Goal: Answer question/provide support

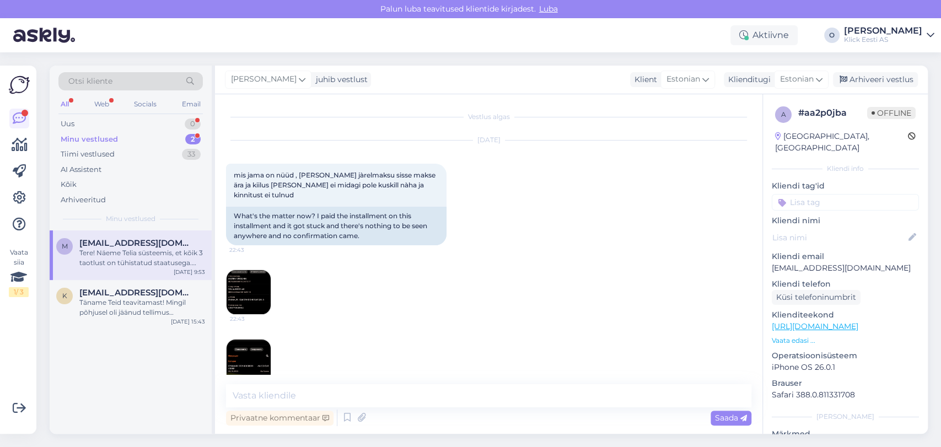
scroll to position [658, 0]
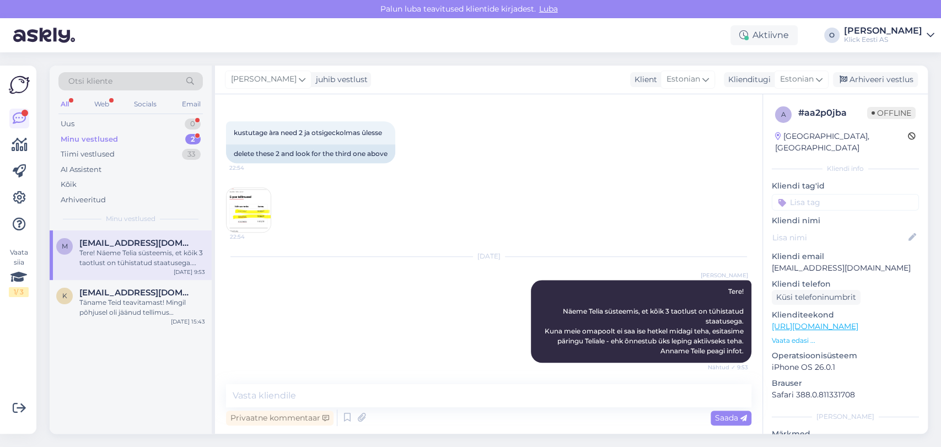
click at [157, 137] on div "Minu vestlused 2" at bounding box center [130, 139] width 144 height 15
click at [121, 250] on div "Tere helistasin Telia support, seal öeldi et teie peate yhendust vótma , et tem…" at bounding box center [142, 258] width 126 height 20
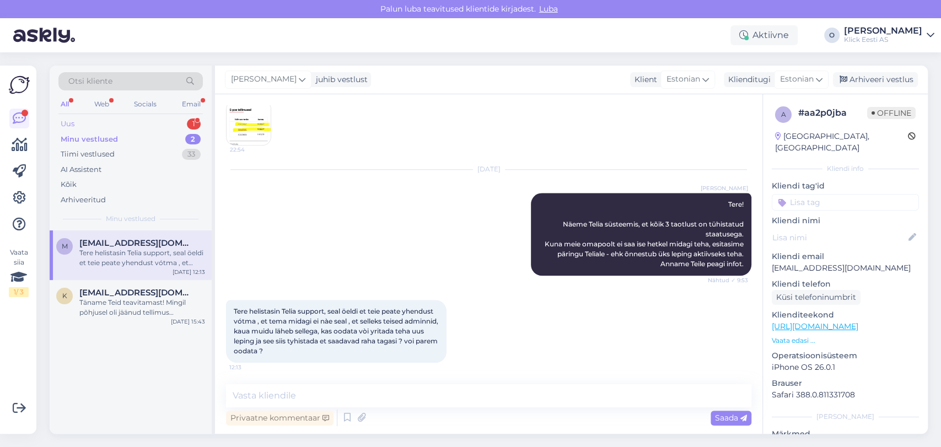
click at [115, 117] on div "Uus 1" at bounding box center [130, 123] width 144 height 15
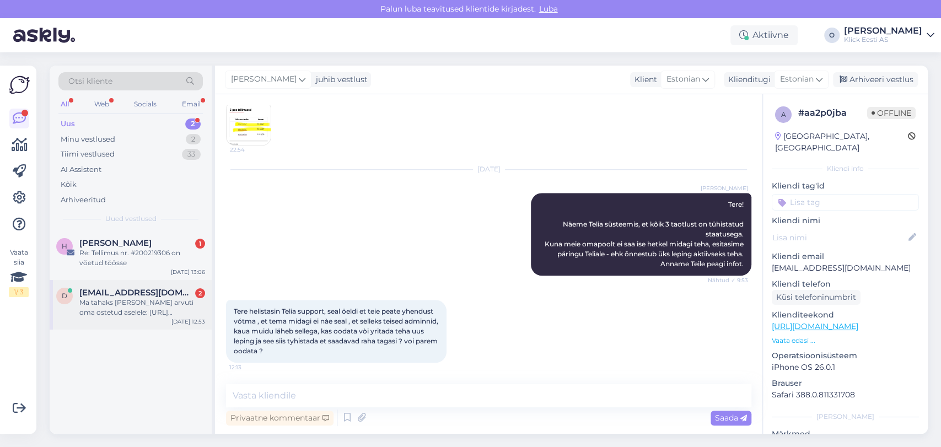
click at [90, 305] on div "Ma tahaks [PERSON_NAME] arvuti oma ostetud aselele: [URL][DOMAIN_NAME]" at bounding box center [142, 308] width 126 height 20
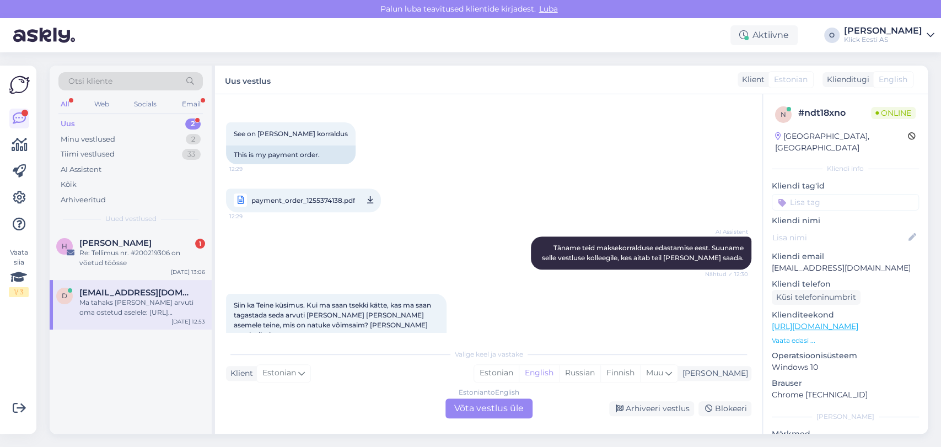
scroll to position [395, 0]
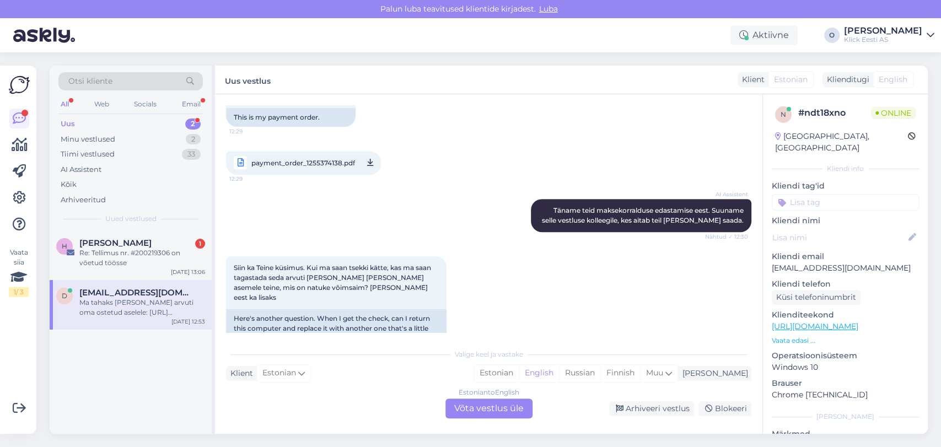
click at [325, 158] on span "payment_order_1255374138.pdf" at bounding box center [303, 163] width 104 height 14
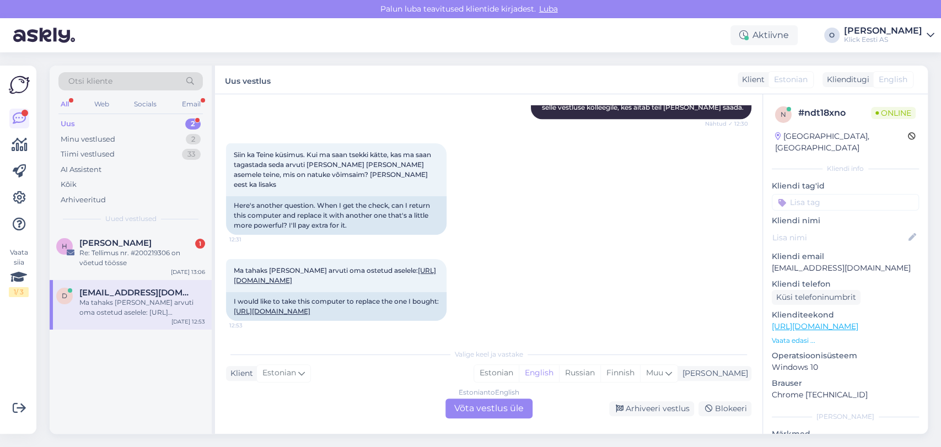
scroll to position [548, 0]
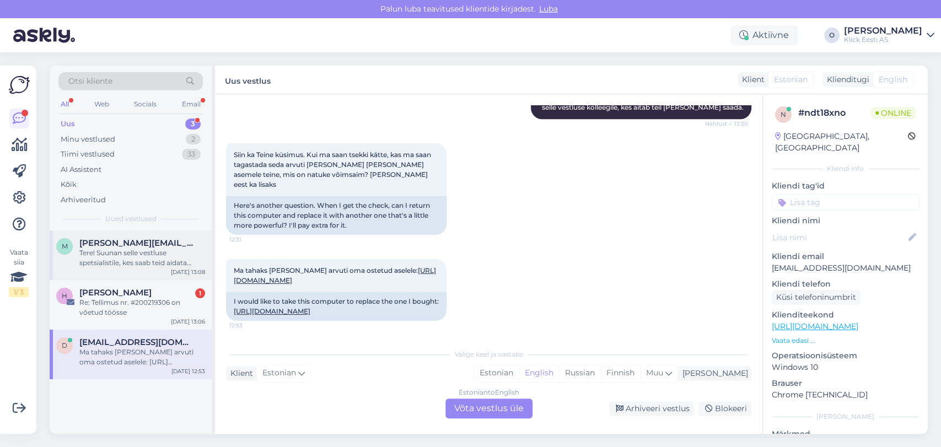
click at [131, 251] on div "Tere! Suunan selle vestluse spetsialistile, kes saab teid aidata tellimuse koha…" at bounding box center [142, 258] width 126 height 20
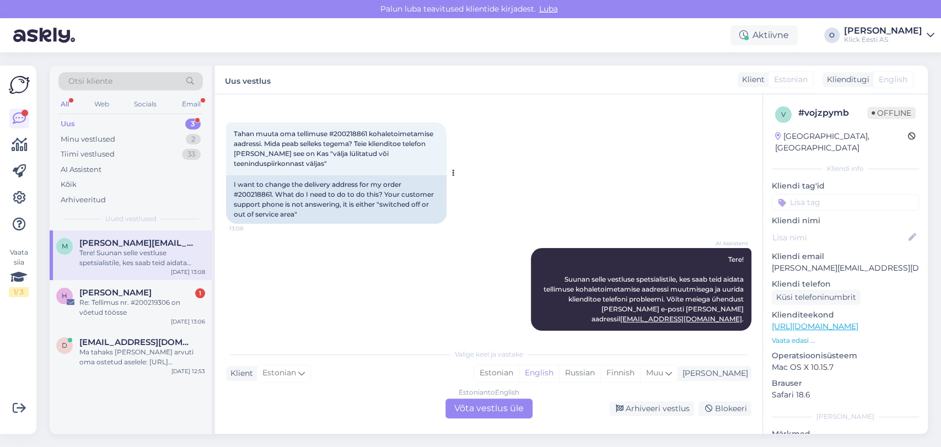
click at [357, 128] on div "Tahan muuta oma tellimuse #200218861 kohaletoimetamise aadressi. Mida peab sell…" at bounding box center [336, 148] width 221 height 53
copy span "200218861"
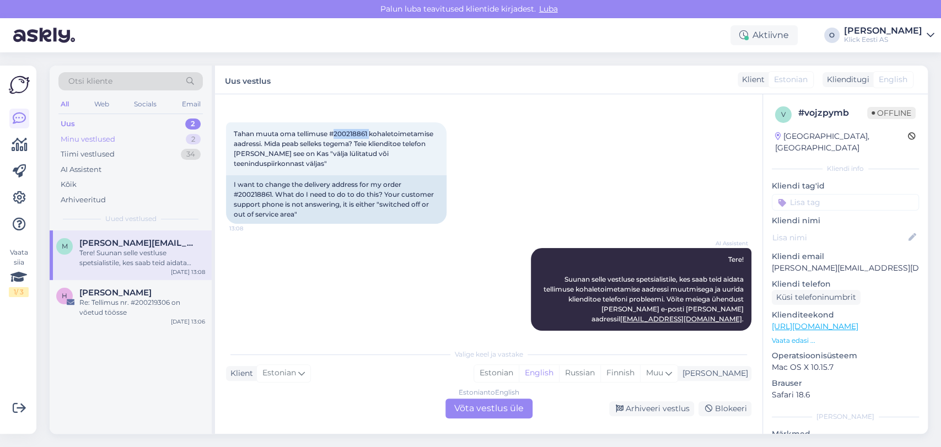
click at [152, 136] on div "Minu vestlused 2" at bounding box center [130, 139] width 144 height 15
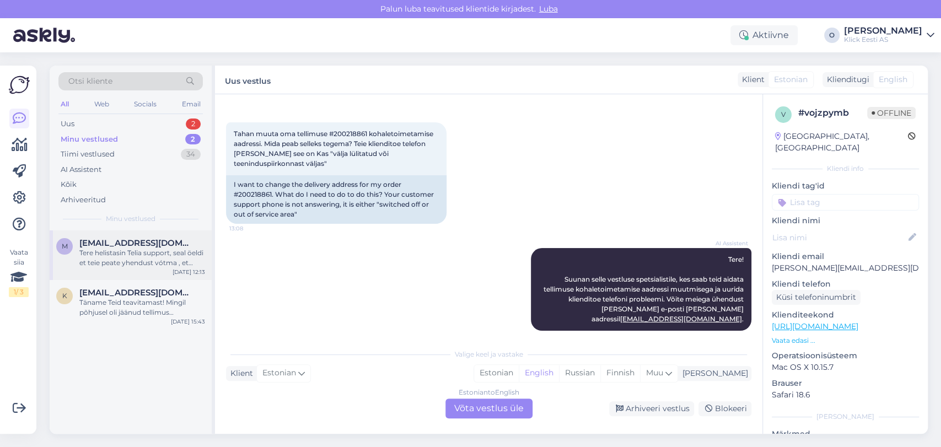
click at [118, 264] on div "Tere helistasin Telia support, seal öeldi et teie peate yhendust vótma , et tem…" at bounding box center [142, 258] width 126 height 20
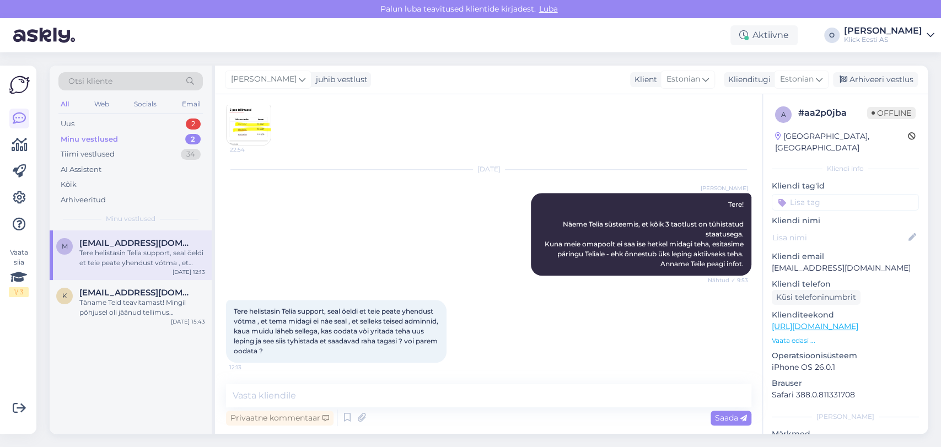
click at [335, 410] on div "Privaatne kommentaar Saada" at bounding box center [488, 417] width 525 height 21
drag, startPoint x: 331, startPoint y: 407, endPoint x: 324, endPoint y: 399, distance: 10.9
click at [324, 399] on div "Privaatne kommentaar Saada" at bounding box center [488, 406] width 525 height 44
click at [324, 399] on textarea at bounding box center [488, 395] width 525 height 23
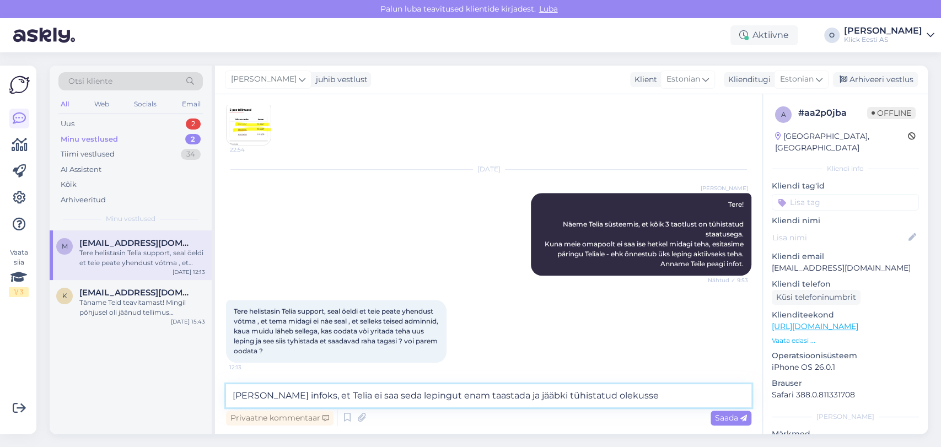
type textarea "[PERSON_NAME] infoks, et Telia ei saa seda lepingut enam taastada ja jääbki tüh…"
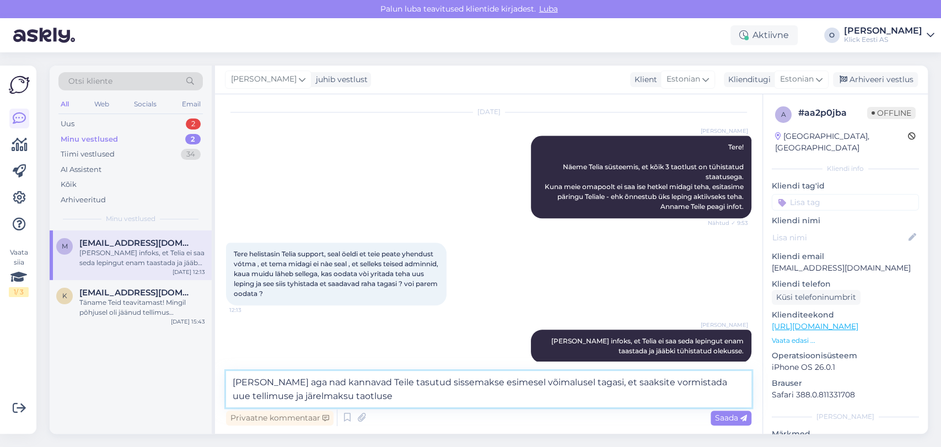
type textarea "[PERSON_NAME] aga nad kannavad Teile tasutud sissemakse esimesel võimalusel tag…"
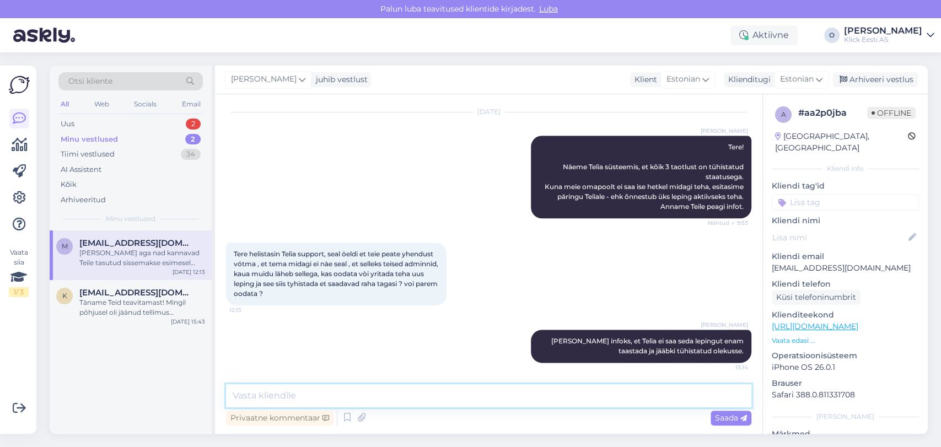
scroll to position [870, 0]
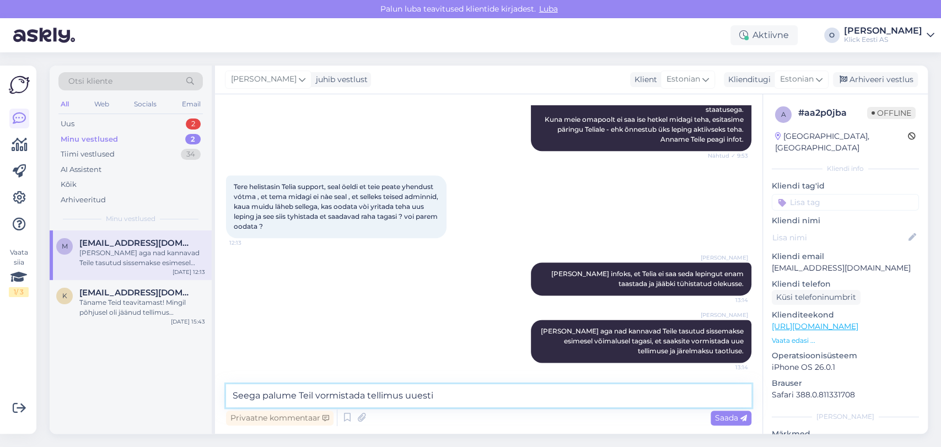
type textarea "Seega palume Teil vormistada tellimus uuesti."
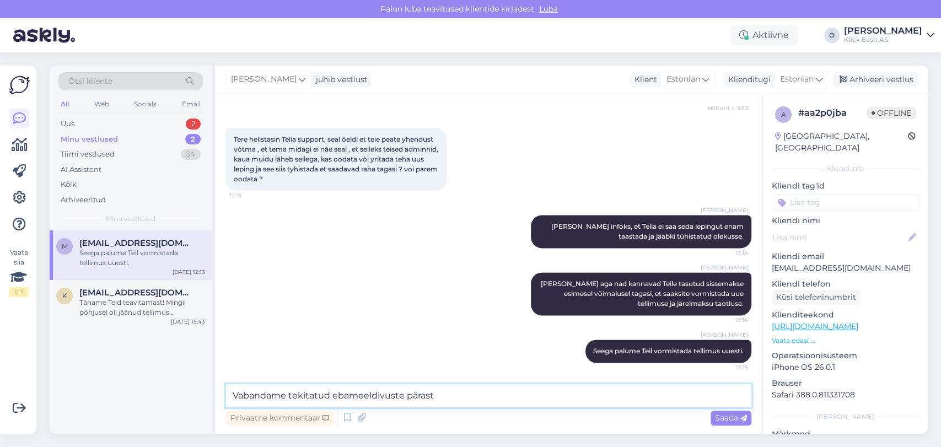
type textarea "Vabandame tekitatud ebameeldivuste pärast!"
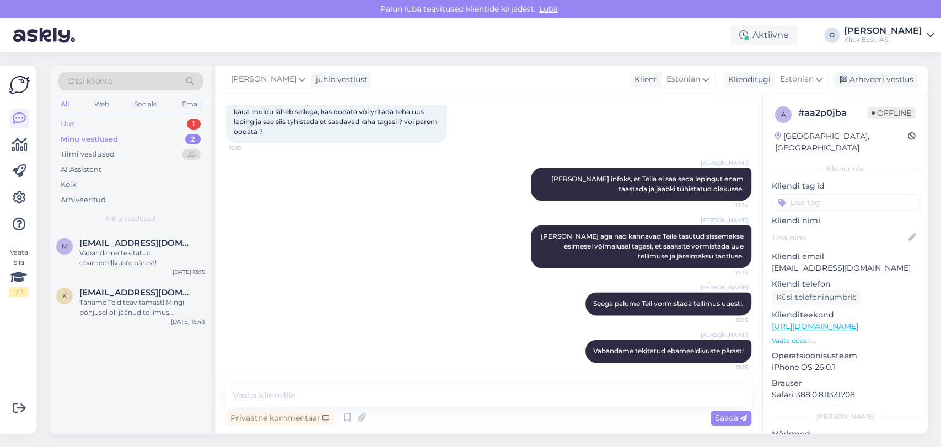
click at [178, 125] on div "Uus 1" at bounding box center [130, 123] width 144 height 15
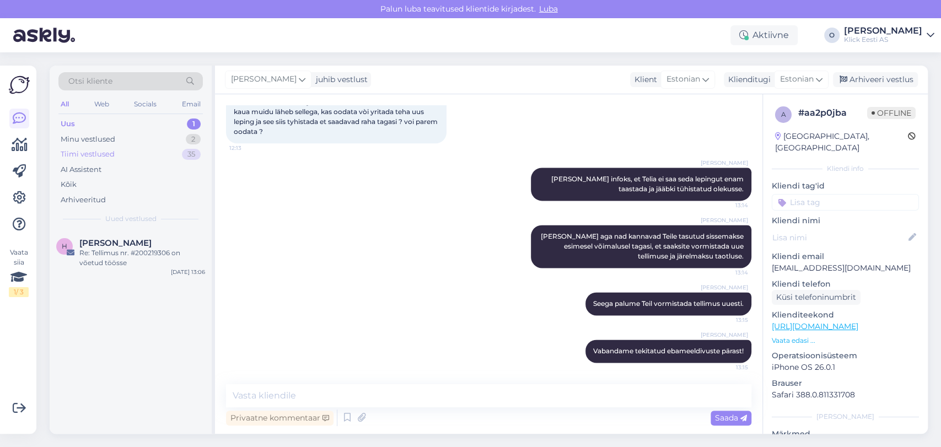
click at [137, 151] on div "Tiimi vestlused 35" at bounding box center [130, 154] width 144 height 15
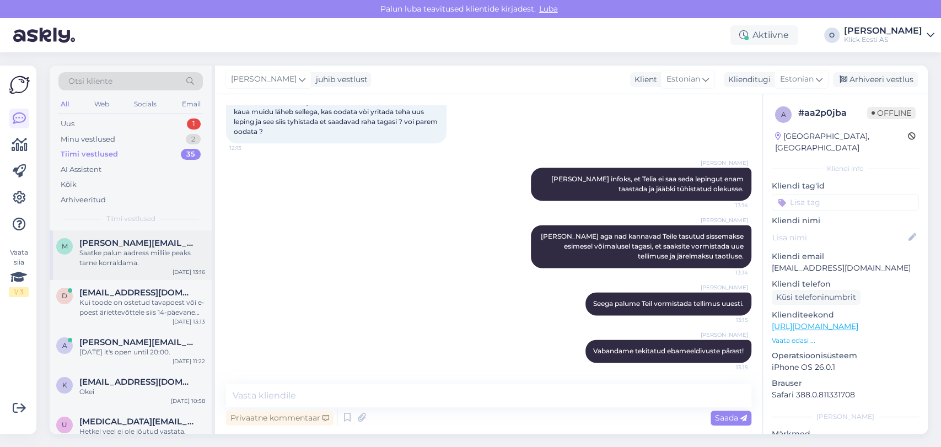
click at [109, 257] on div "Saatke palun aadress millile peaks tarne korraldama." at bounding box center [142, 258] width 126 height 20
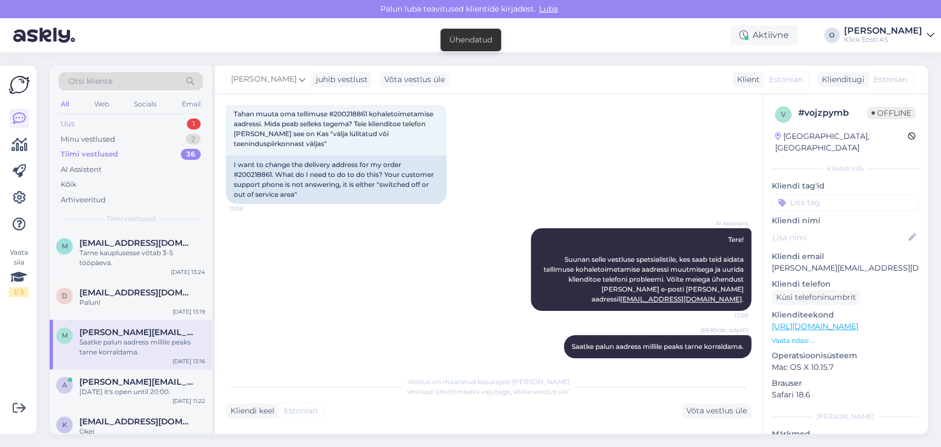
click at [124, 123] on div "Uus 1" at bounding box center [130, 123] width 144 height 15
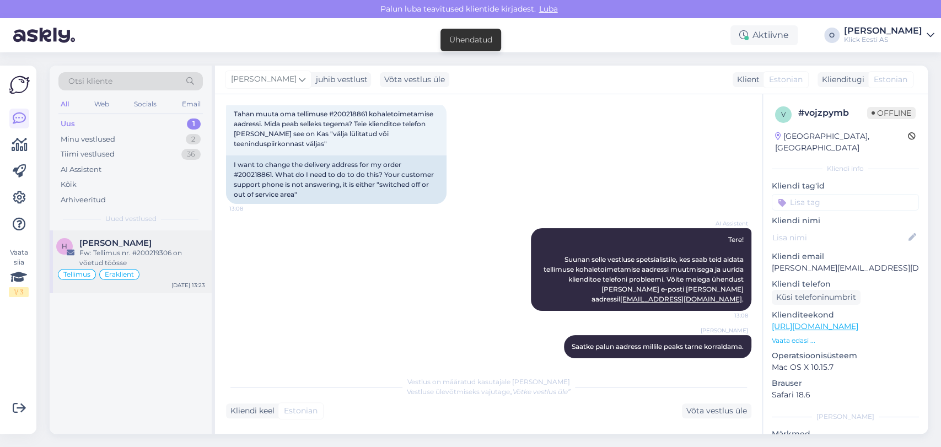
click at [120, 236] on div "H [PERSON_NAME] Fw: Tellimus nr. #200219306 on võetud töösse Tellimus Eraklient…" at bounding box center [131, 261] width 162 height 63
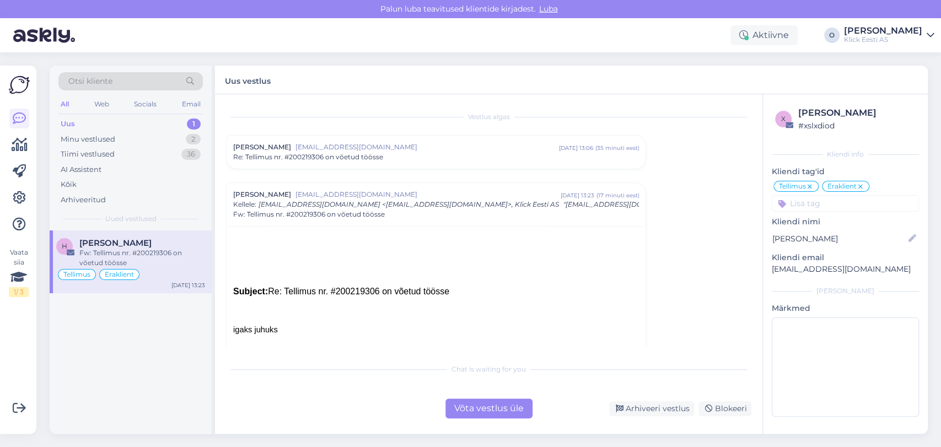
click at [749, 344] on div "Vestlus algas [PERSON_NAME] [EMAIL_ADDRESS][DOMAIN_NAME] [DATE] 13:06 ( 35 minu…" at bounding box center [493, 226] width 535 height 243
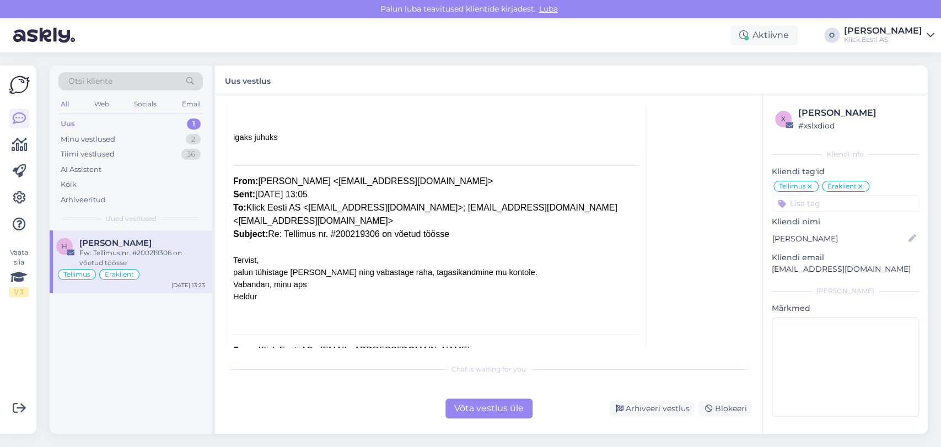
scroll to position [196, 0]
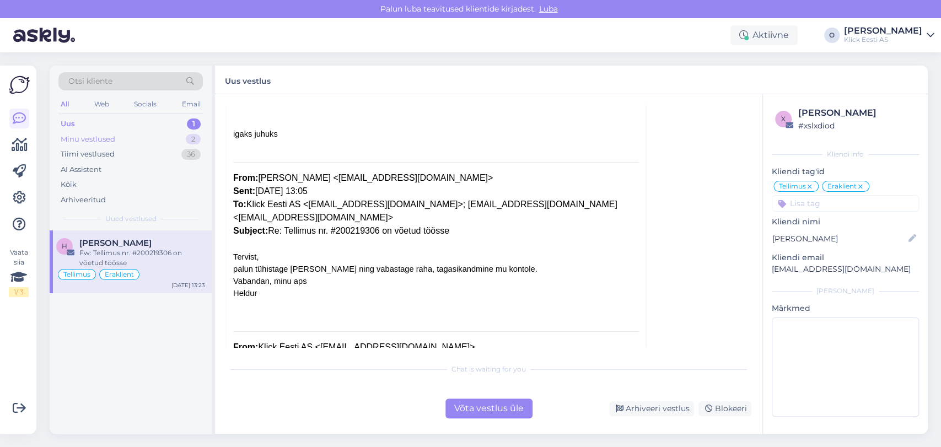
click at [95, 140] on div "Minu vestlused" at bounding box center [88, 139] width 55 height 11
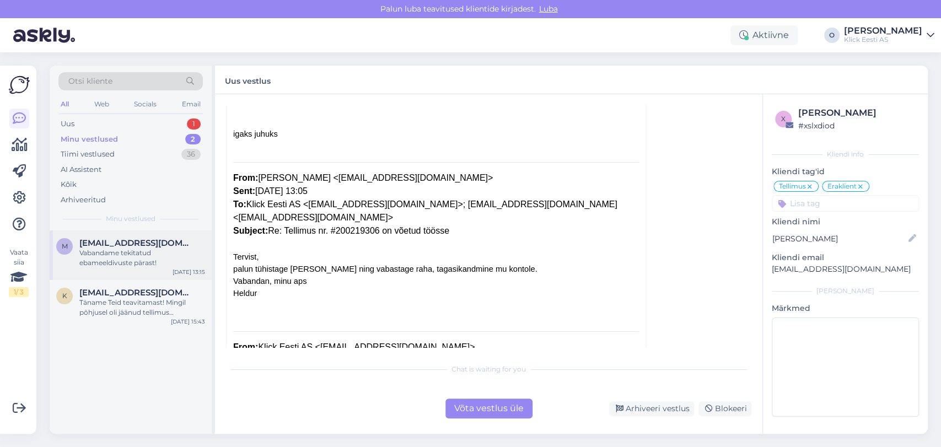
click at [93, 238] on span "[EMAIL_ADDRESS][DOMAIN_NAME]" at bounding box center [136, 243] width 115 height 10
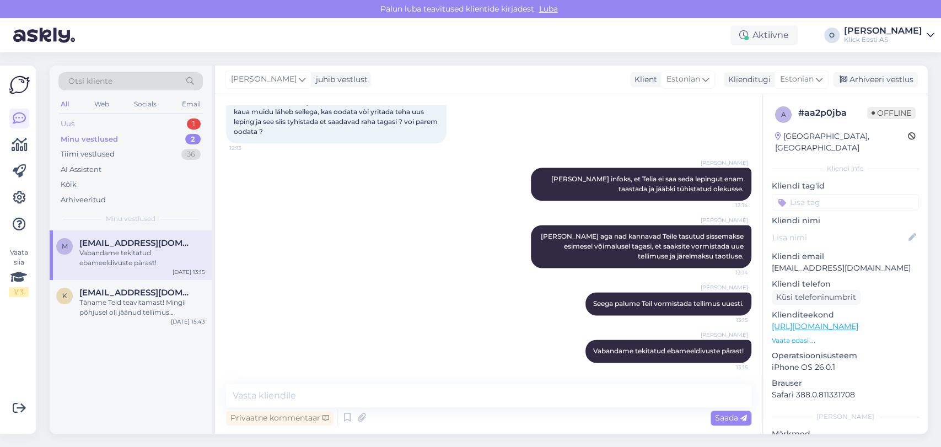
click at [132, 125] on div "Uus 1" at bounding box center [130, 123] width 144 height 15
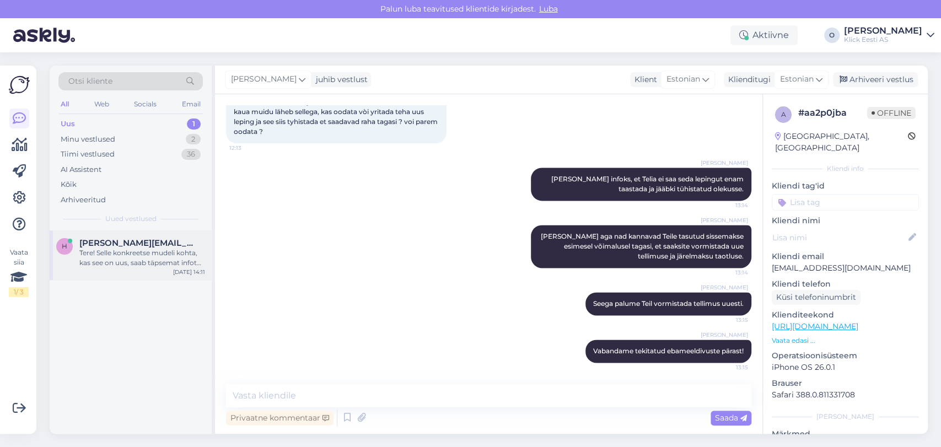
click at [108, 234] on div "H [PERSON_NAME][EMAIL_ADDRESS][DOMAIN_NAME] Tere! Selle konkreetse mudeli kohta…" at bounding box center [131, 255] width 162 height 50
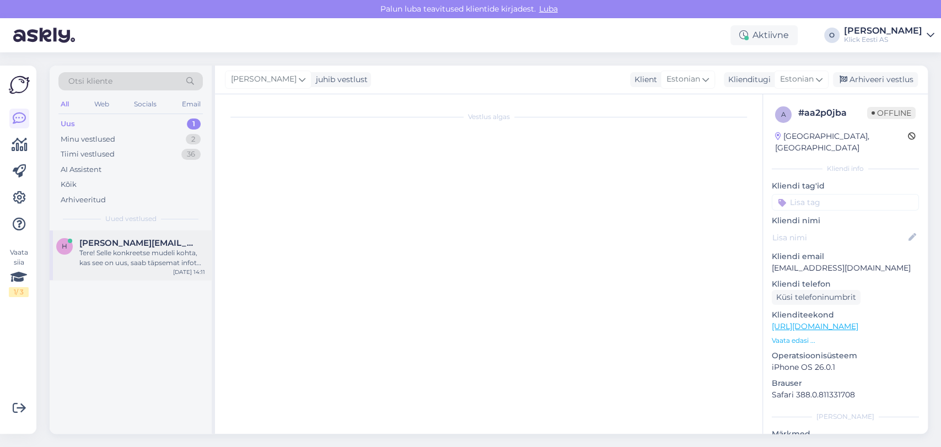
scroll to position [0, 0]
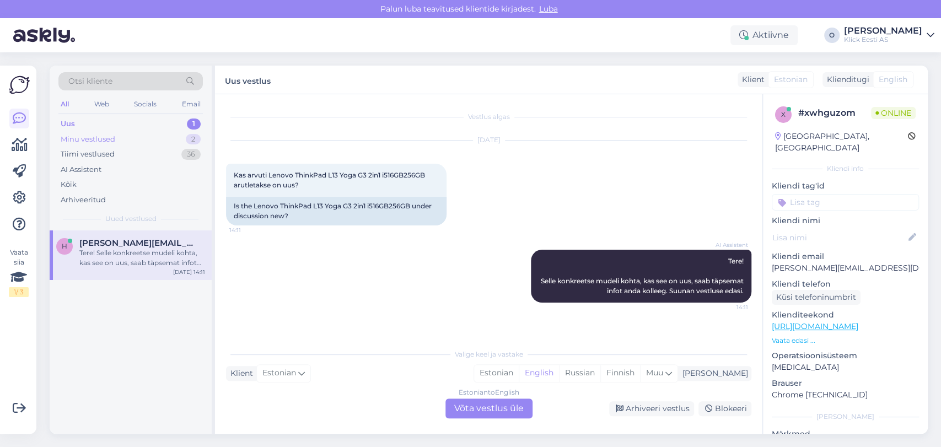
click at [138, 141] on div "Minu vestlused 2" at bounding box center [130, 139] width 144 height 15
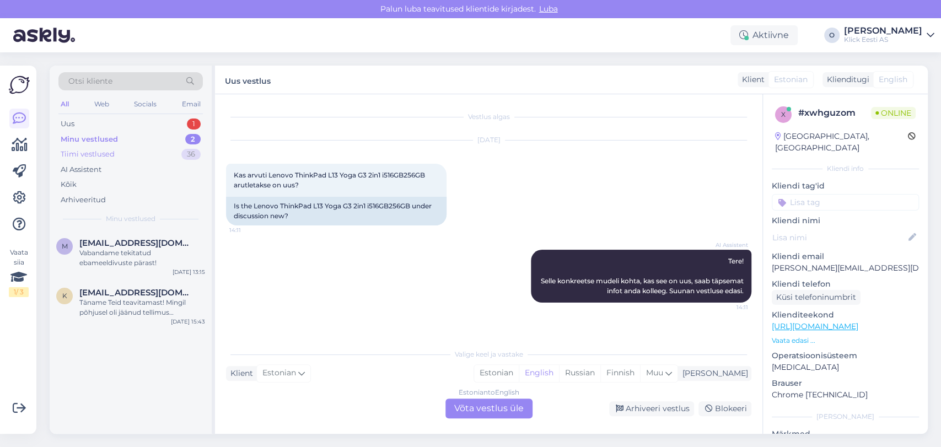
click at [136, 157] on div "Tiimi vestlused 36" at bounding box center [130, 154] width 144 height 15
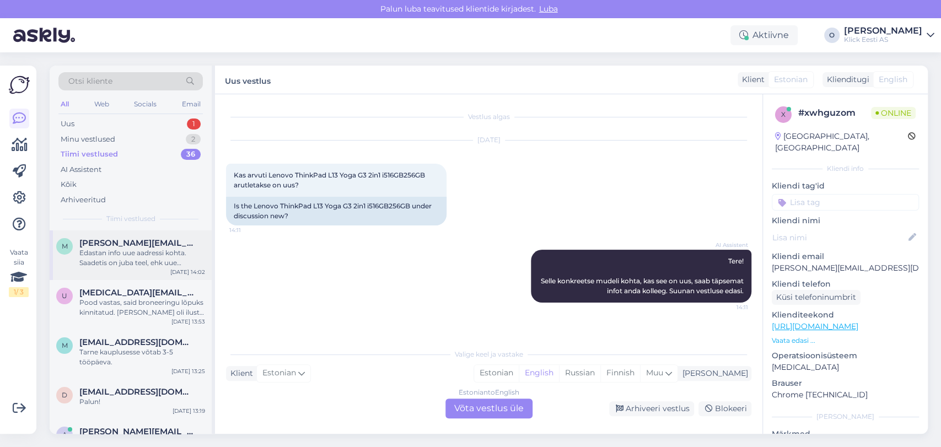
click at [122, 248] on div "Edastan info uue aadressi kohta. Saadetis on juba teel, ehk uue aadressi info e…" at bounding box center [142, 258] width 126 height 20
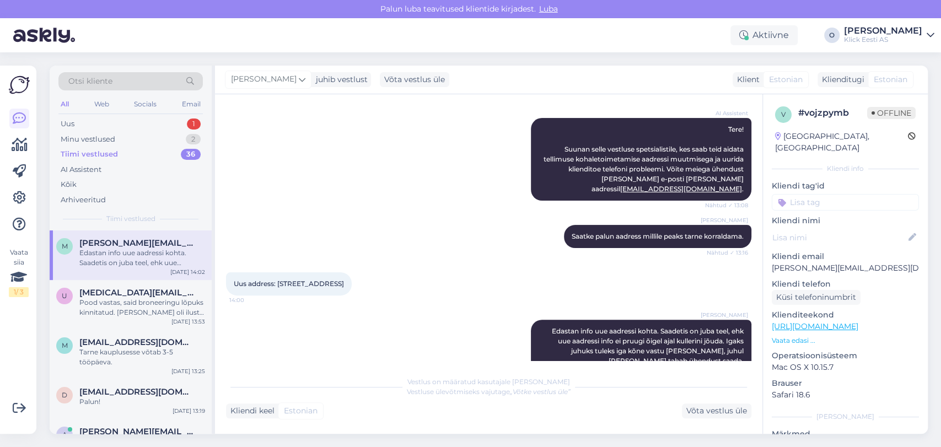
scroll to position [185, 0]
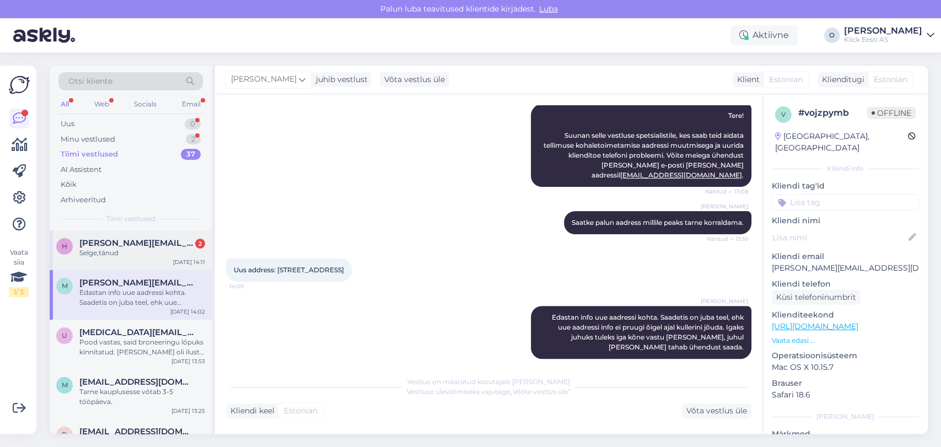
click at [114, 236] on div "H [PERSON_NAME][EMAIL_ADDRESS][DOMAIN_NAME] 2 Selge,tänud [DATE] 14:11" at bounding box center [131, 250] width 162 height 40
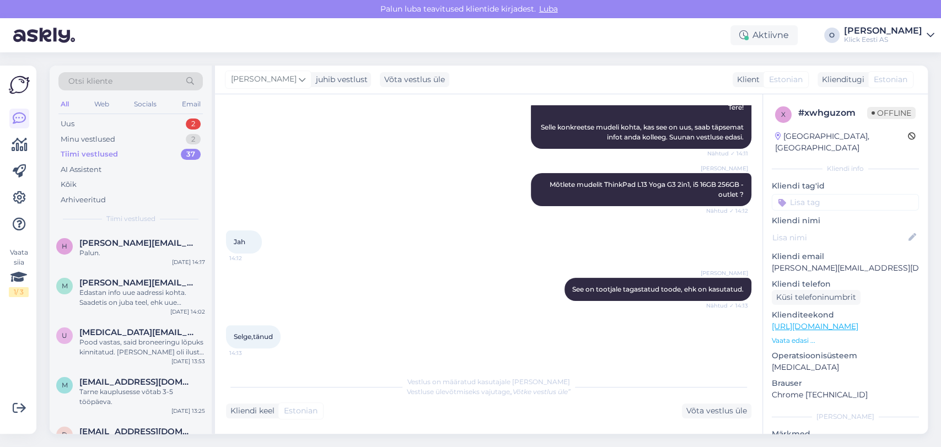
scroll to position [201, 0]
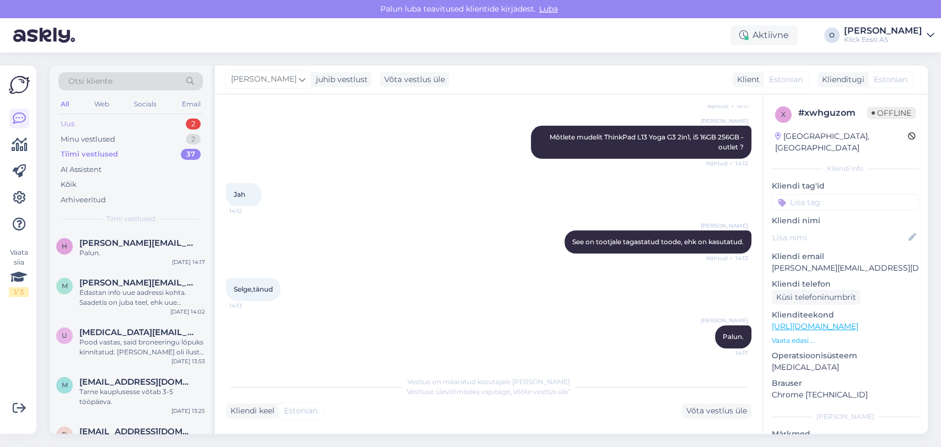
click at [141, 126] on div "Uus 2" at bounding box center [130, 123] width 144 height 15
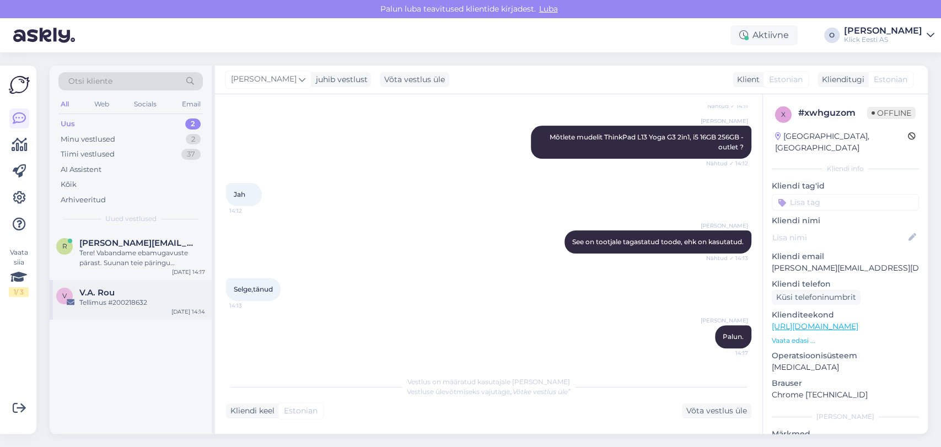
click at [109, 302] on div "Tellimus #200218632" at bounding box center [142, 303] width 126 height 10
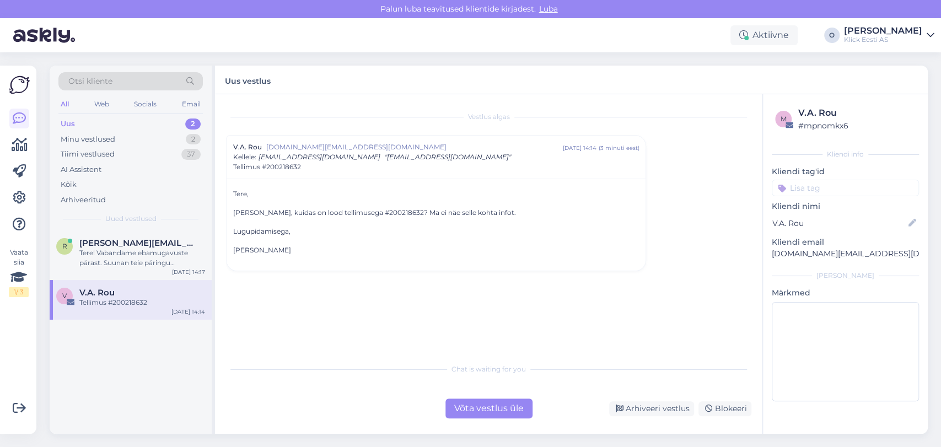
click at [371, 215] on p "[PERSON_NAME], kuidas on lood tellimusega #200218632? Ma ei näe selle kohta inf…" at bounding box center [436, 213] width 406 height 10
copy p "200218632"
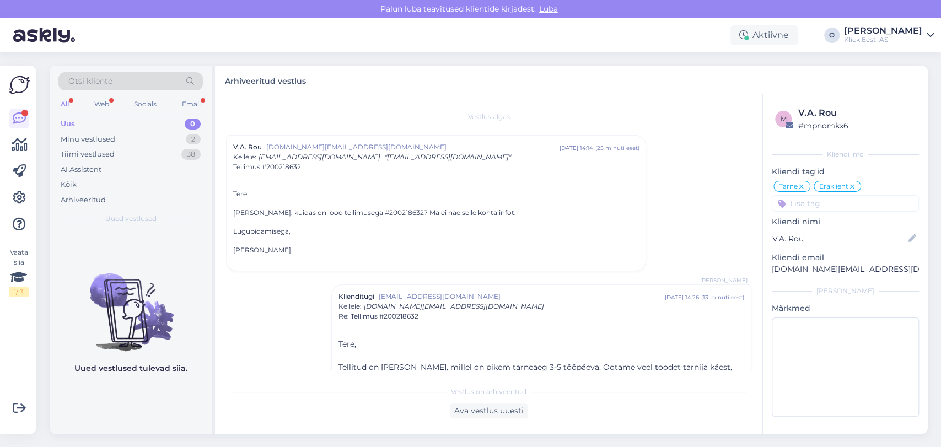
scroll to position [62, 0]
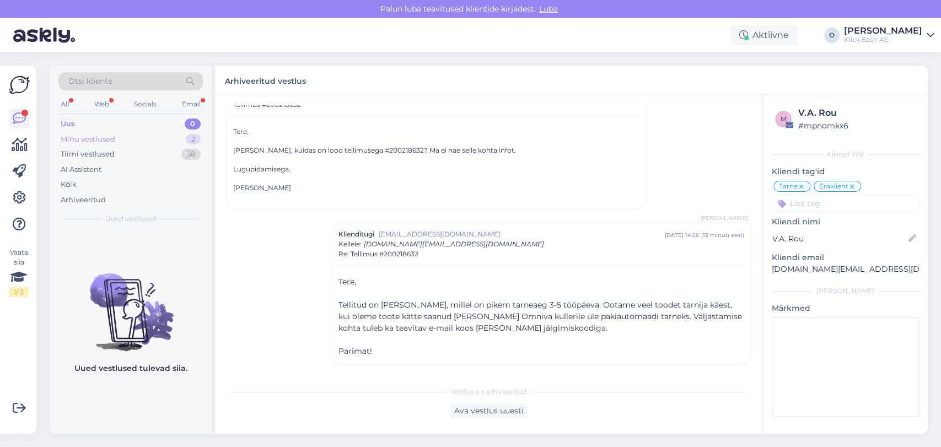
click at [130, 142] on div "Minu vestlused 2" at bounding box center [130, 139] width 144 height 15
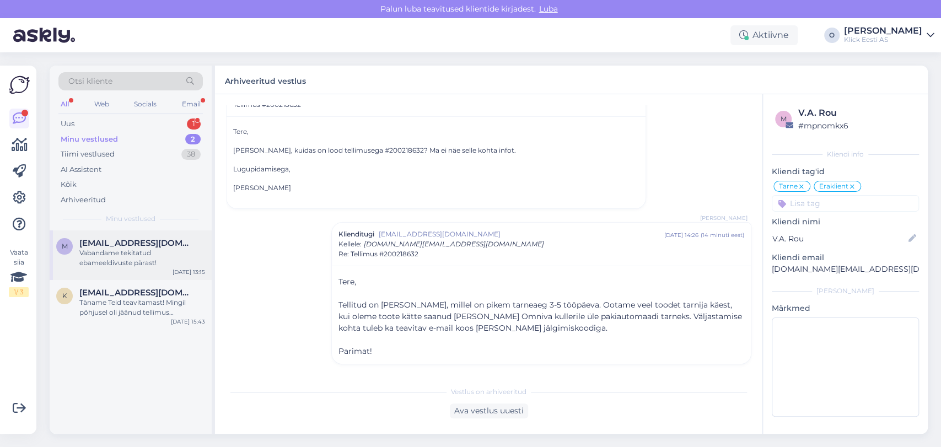
click at [119, 270] on div "m [EMAIL_ADDRESS][DOMAIN_NAME] Vabandame tekitatud ebameeldivuste pärast! [DATE…" at bounding box center [131, 255] width 162 height 50
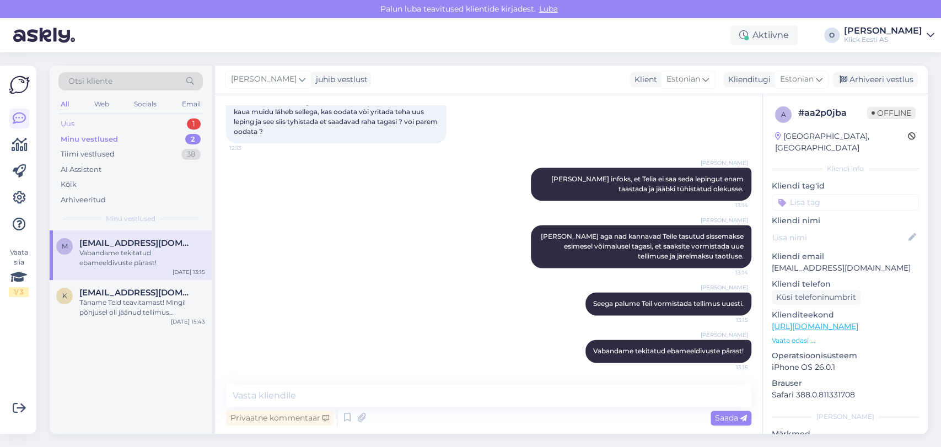
click at [162, 120] on div "Uus 1" at bounding box center [130, 123] width 144 height 15
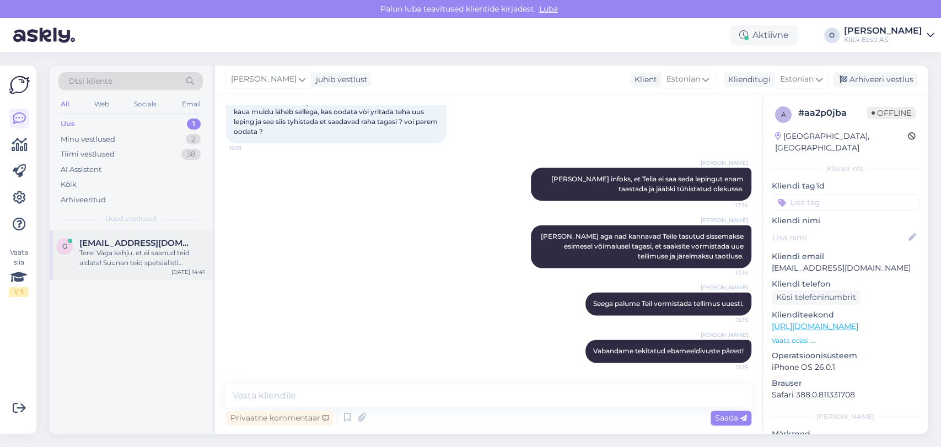
click at [153, 254] on div "Tere! Väga kahju, et ei saanud teid aidata! Suunan teid spetsialisti [PERSON_NA…" at bounding box center [142, 258] width 126 height 20
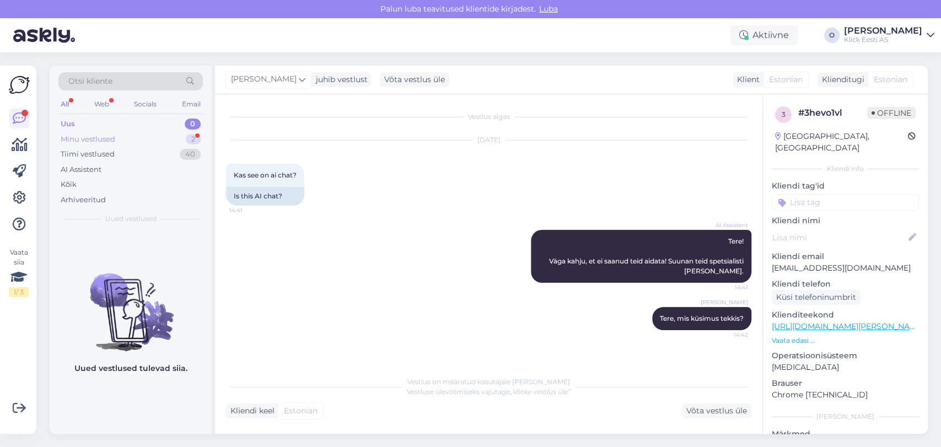
click at [137, 133] on div "Minu vestlused 2" at bounding box center [130, 139] width 144 height 15
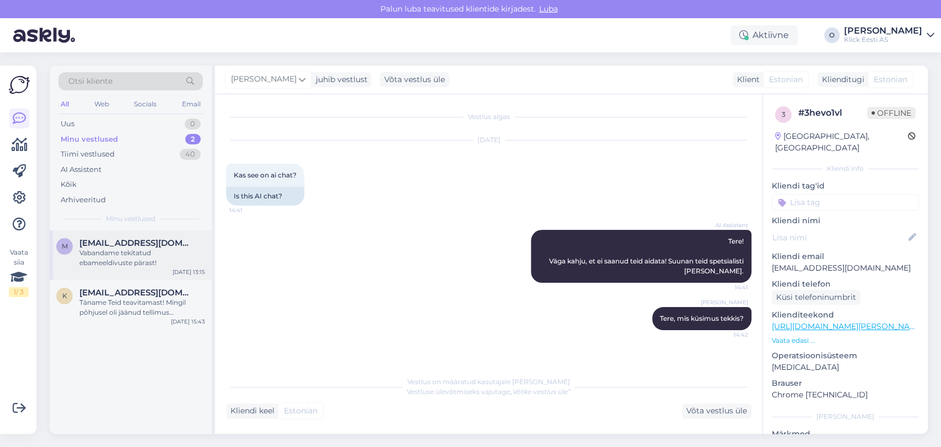
click at [106, 259] on div "Vabandame tekitatud ebameeldivuste pärast!" at bounding box center [142, 258] width 126 height 20
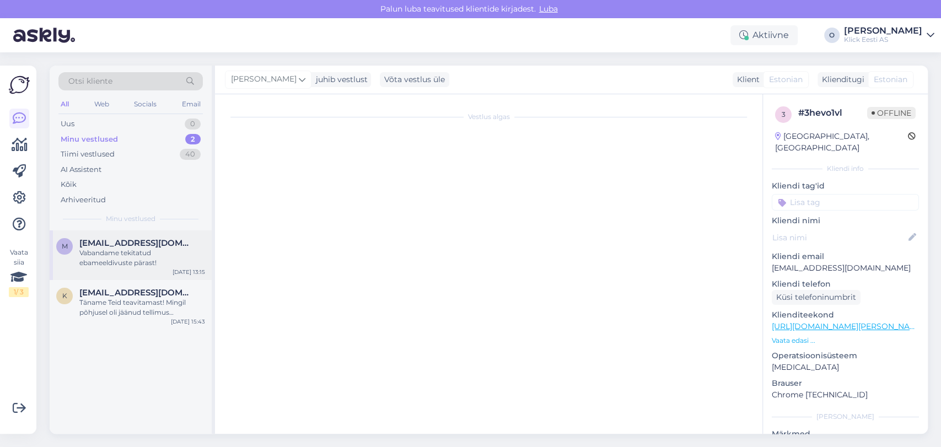
scroll to position [964, 0]
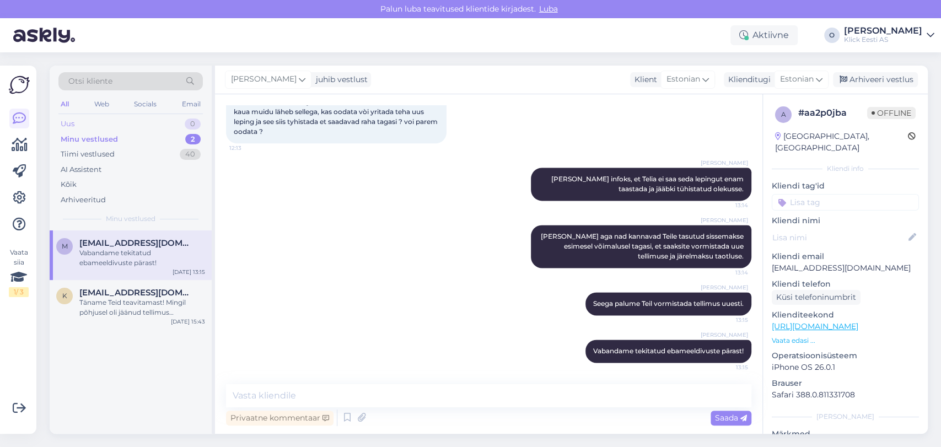
click at [88, 121] on div "Uus 0" at bounding box center [130, 123] width 144 height 15
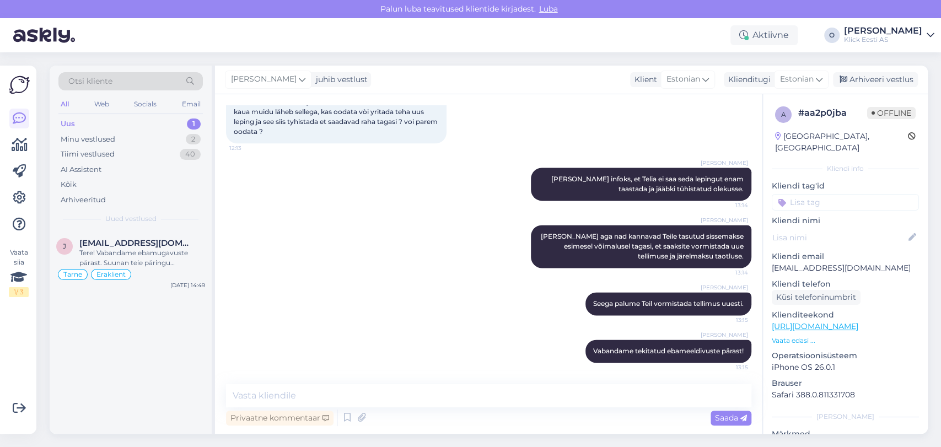
click at [120, 122] on div "Uus 1" at bounding box center [130, 123] width 144 height 15
click at [111, 266] on div "Tere! Vabandame ebamugavuste pärast. Suunan teie päringu spetsialistile, kes uu…" at bounding box center [142, 258] width 126 height 20
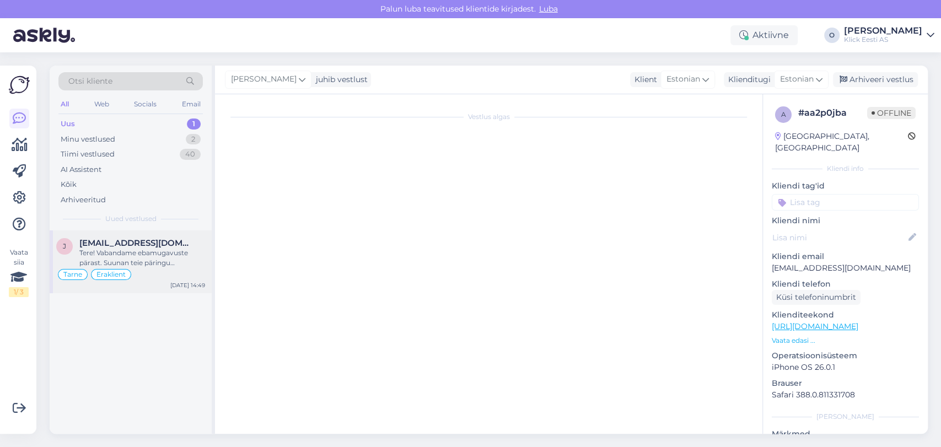
scroll to position [309, 0]
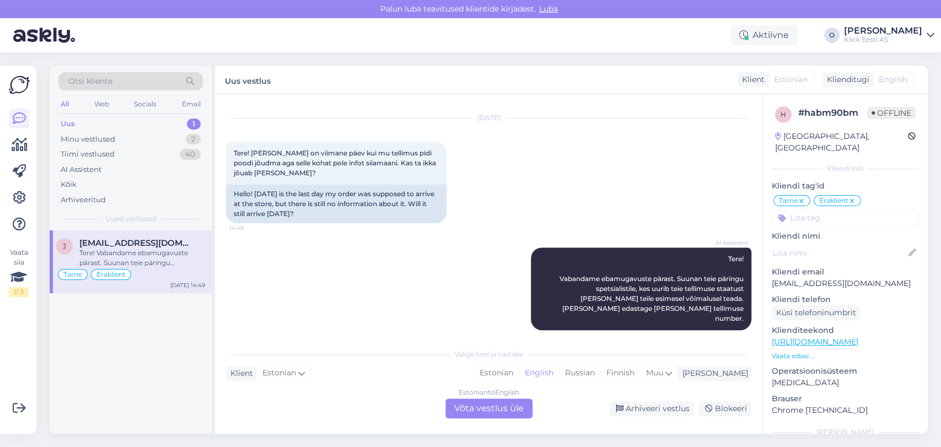
click at [801, 278] on p "[EMAIL_ADDRESS][DOMAIN_NAME]" at bounding box center [845, 284] width 147 height 12
copy p "[EMAIL_ADDRESS][DOMAIN_NAME]"
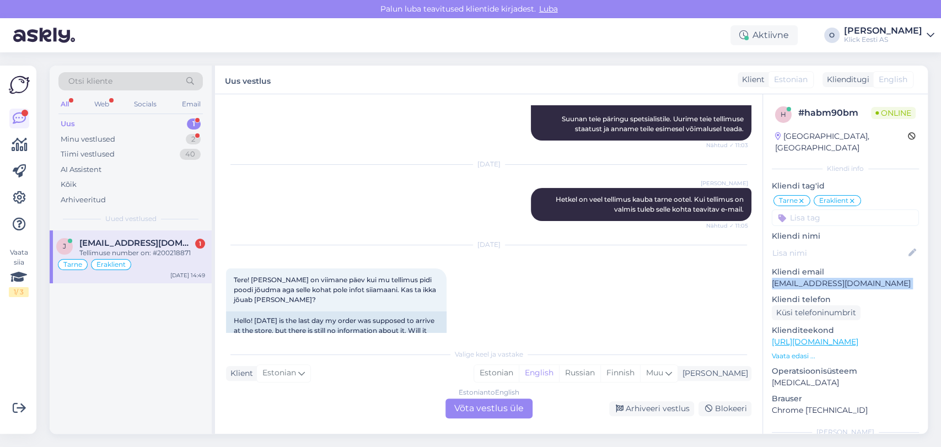
scroll to position [374, 0]
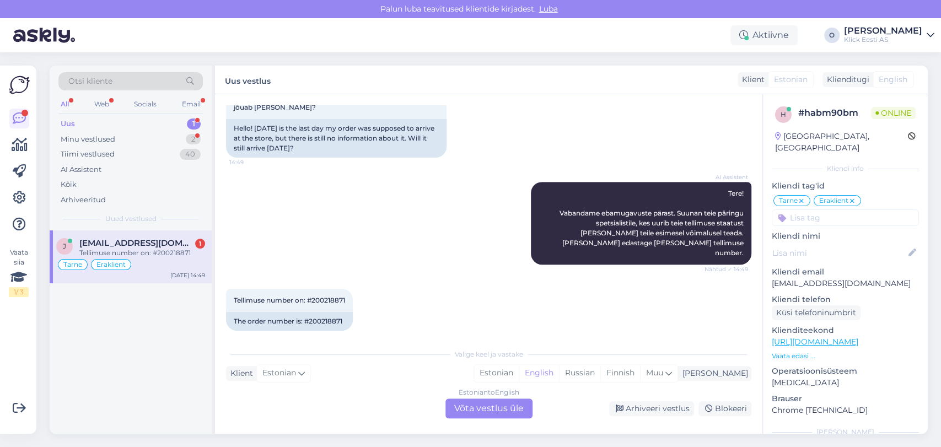
click at [359, 258] on div "AI Assistent Tere! Vabandame ebamugavuste pärast. Suunan teie päringu spetsiali…" at bounding box center [488, 223] width 525 height 107
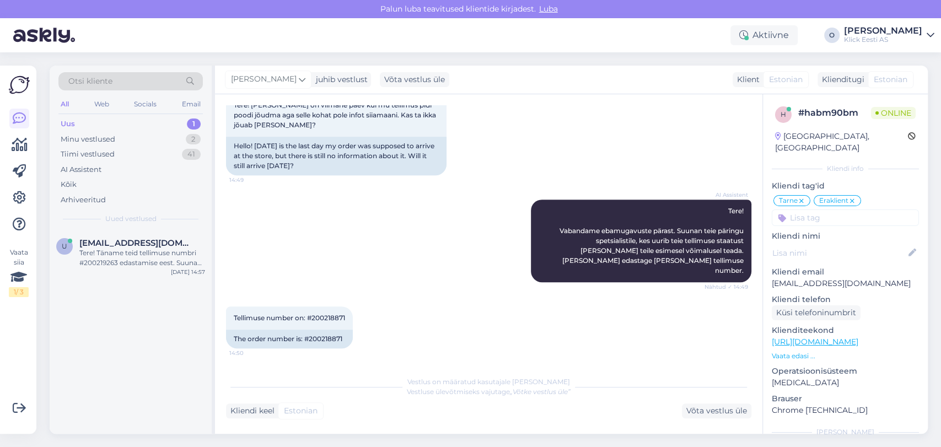
scroll to position [347, 0]
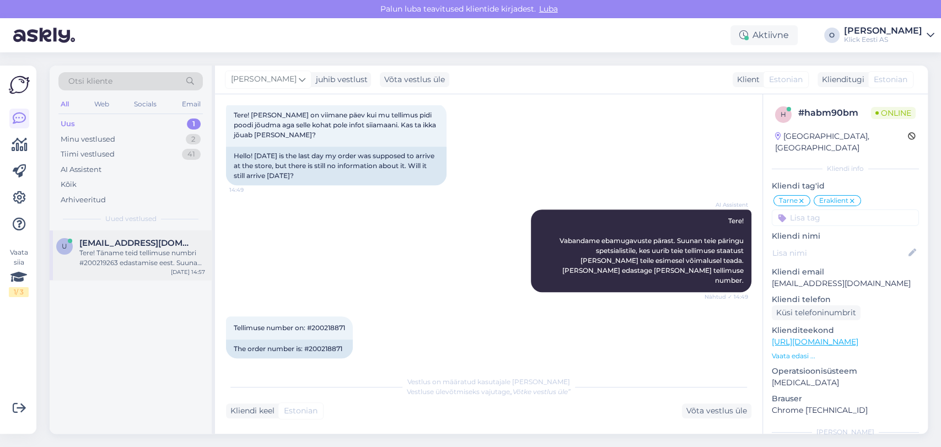
click at [136, 258] on div "Tere! Täname teid tellimuse numbri #200219263 edastamise eest. Suunan päringu s…" at bounding box center [142, 258] width 126 height 20
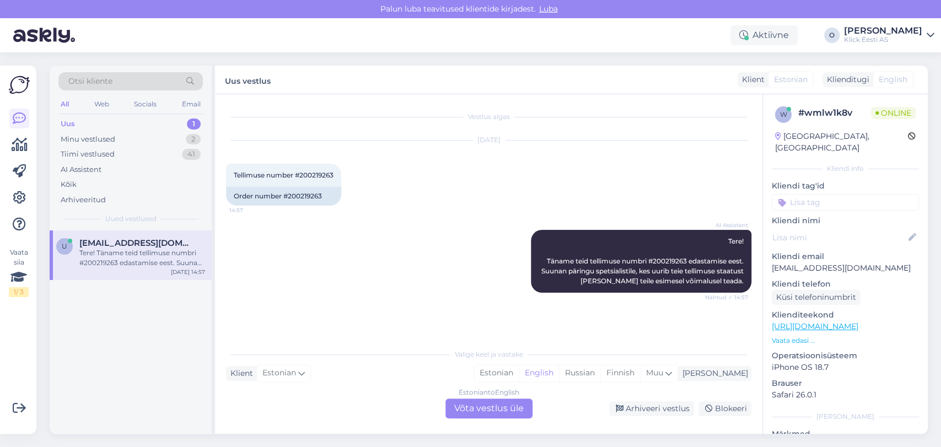
scroll to position [0, 0]
click at [135, 120] on div "Uus 1" at bounding box center [130, 123] width 144 height 15
click at [116, 151] on div "Tiimi vestlused 41" at bounding box center [130, 154] width 144 height 15
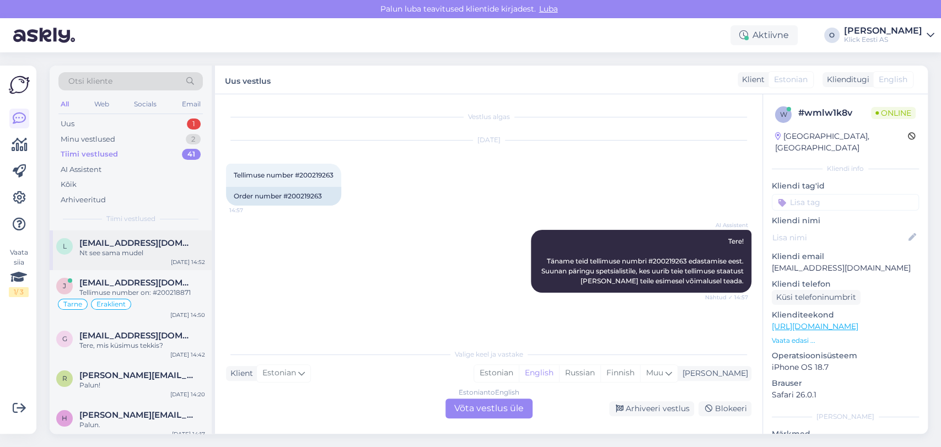
click at [103, 254] on div "Nt see sama mudel" at bounding box center [142, 253] width 126 height 10
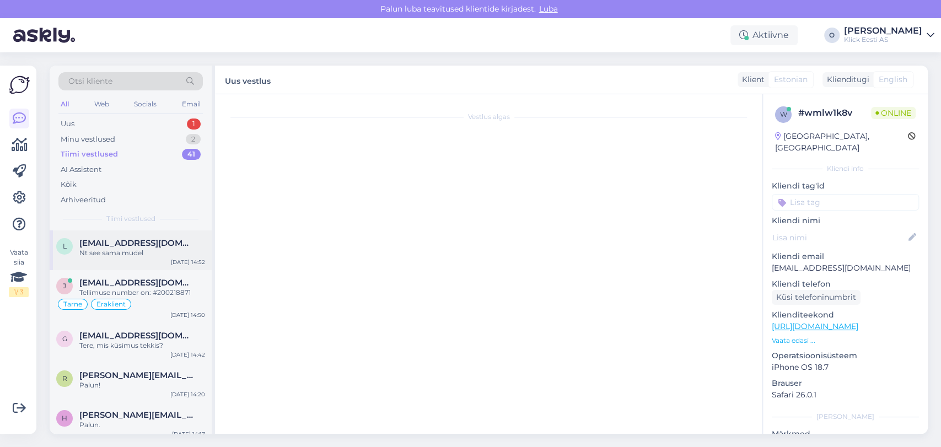
scroll to position [745, 0]
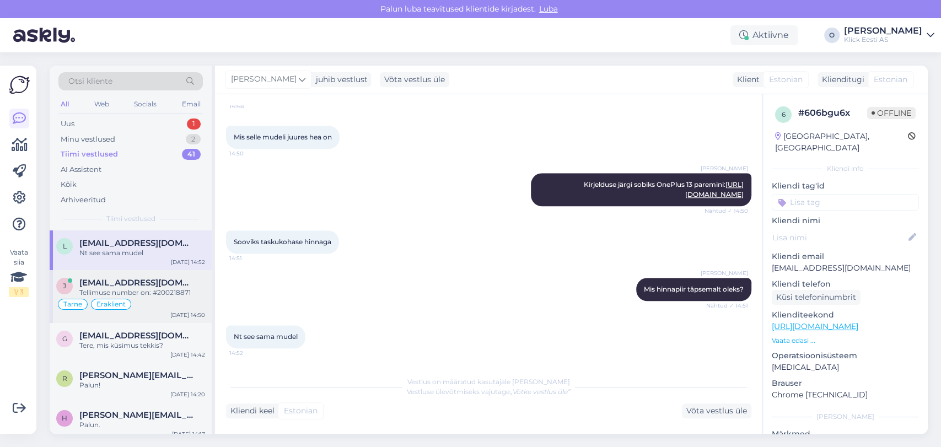
click at [103, 293] on div "Tellimuse number on: #200218871" at bounding box center [142, 293] width 126 height 10
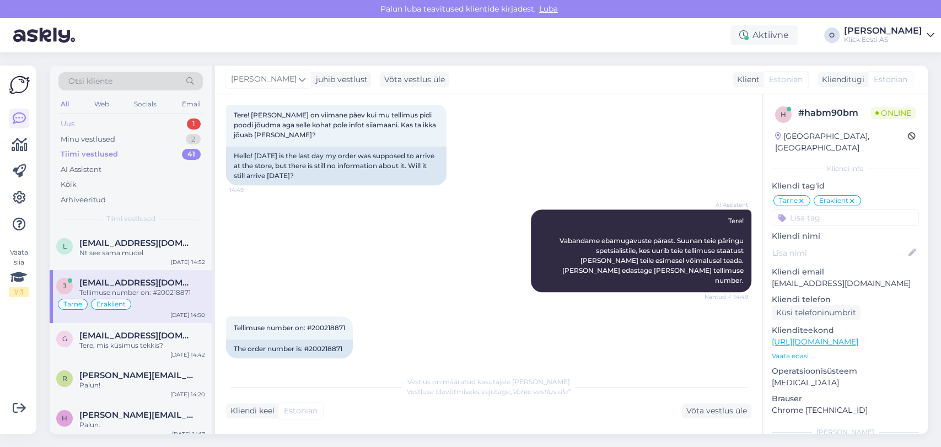
click at [99, 119] on div "Uus 1" at bounding box center [130, 123] width 144 height 15
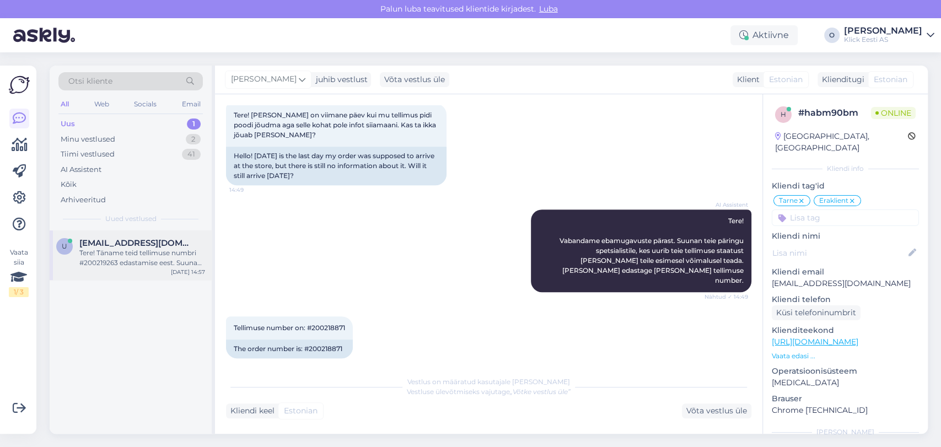
click at [106, 239] on span "[EMAIL_ADDRESS][DOMAIN_NAME]" at bounding box center [136, 243] width 115 height 10
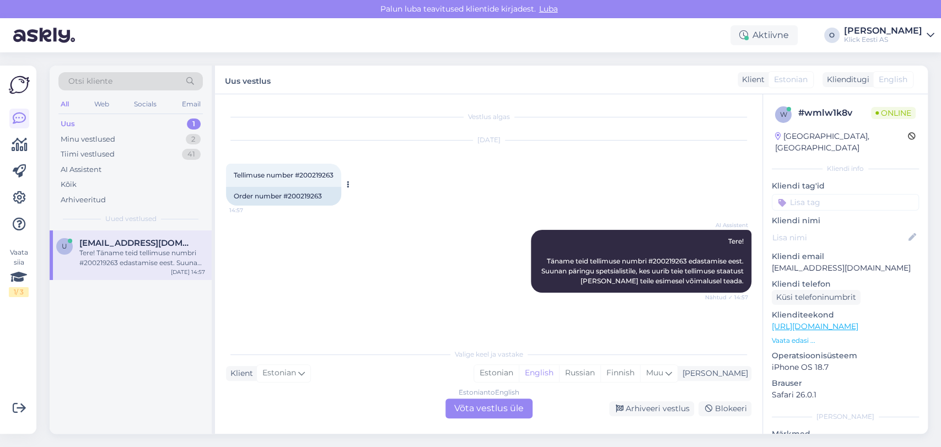
click at [304, 177] on span "Tellimuse number #200219263" at bounding box center [284, 175] width 100 height 8
copy div "200219263 14:57"
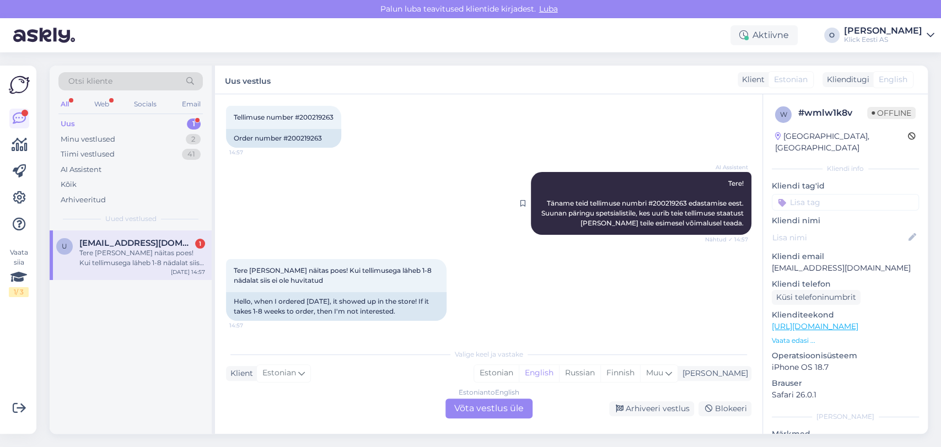
click at [658, 201] on span "Tere! Täname teid tellimuse numbri #200219263 edastamise eest. Suunan päringu s…" at bounding box center [643, 203] width 204 height 48
copy span "200219263"
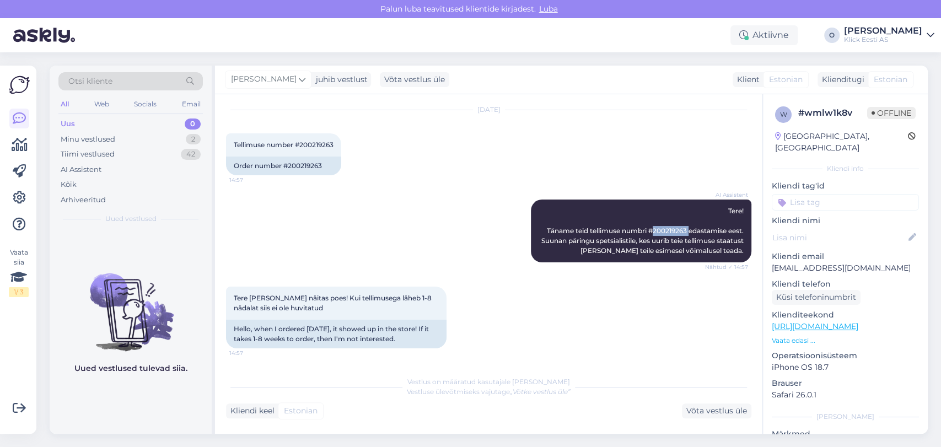
scroll to position [30, 0]
click at [112, 142] on div "Minu vestlused" at bounding box center [88, 139] width 55 height 11
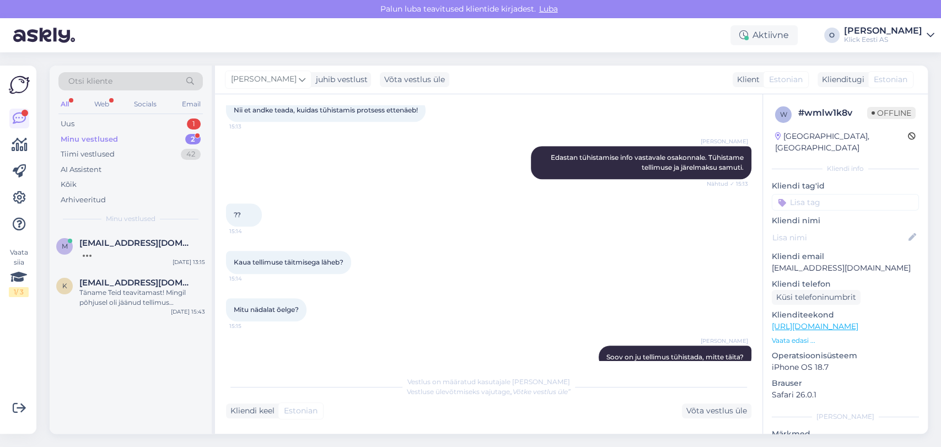
scroll to position [658, 0]
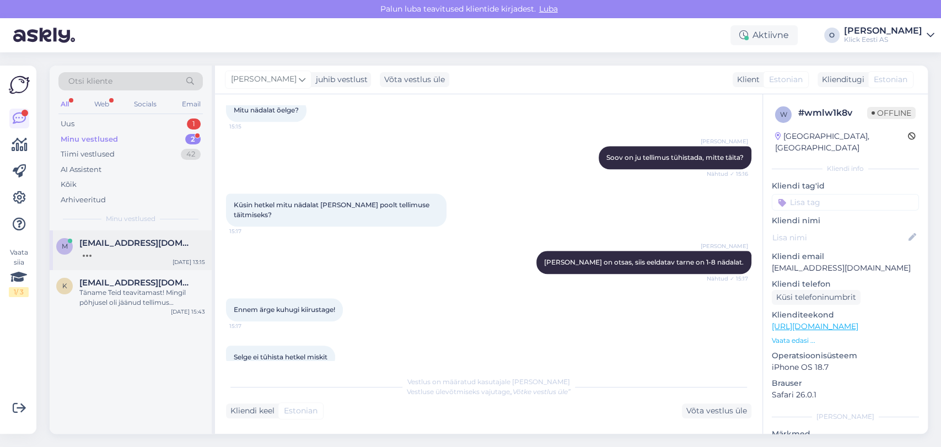
click at [124, 254] on div at bounding box center [142, 253] width 126 height 10
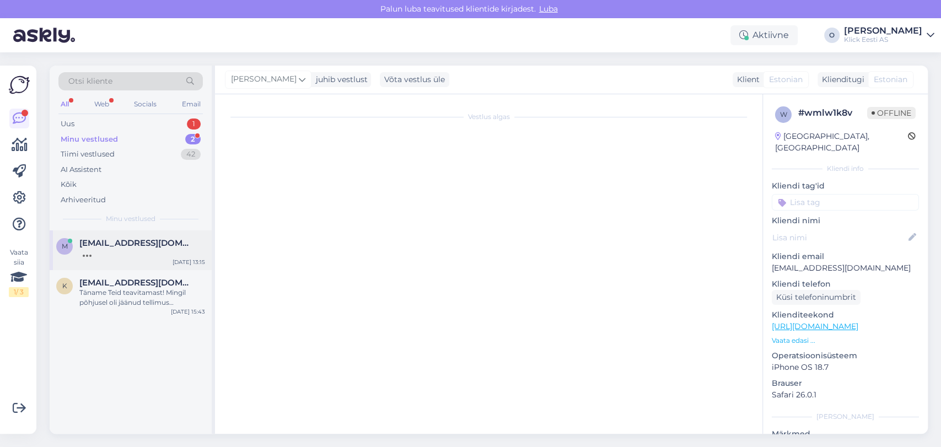
scroll to position [964, 0]
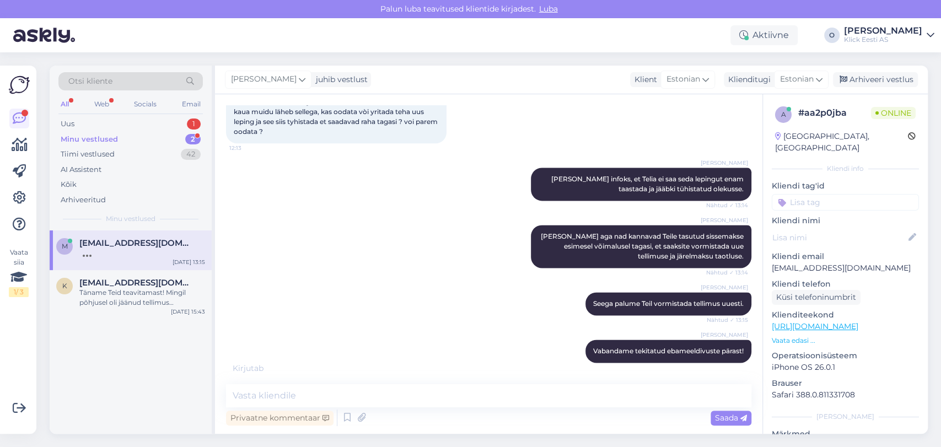
click at [120, 133] on div "Minu vestlused 2" at bounding box center [130, 139] width 144 height 15
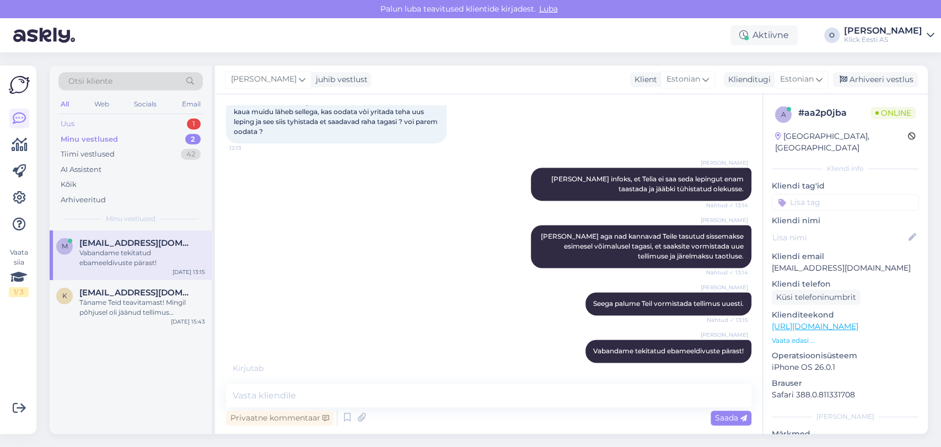
click at [107, 118] on div "Uus 1" at bounding box center [130, 123] width 144 height 15
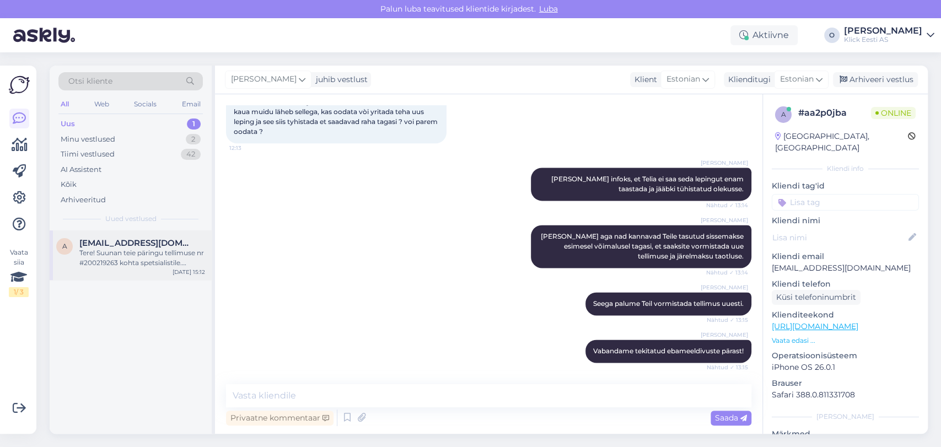
click at [127, 262] on div "Tere! Suunan teie päringu tellimuse nr #200219263 kohta spetsialistile. Uurime …" at bounding box center [142, 258] width 126 height 20
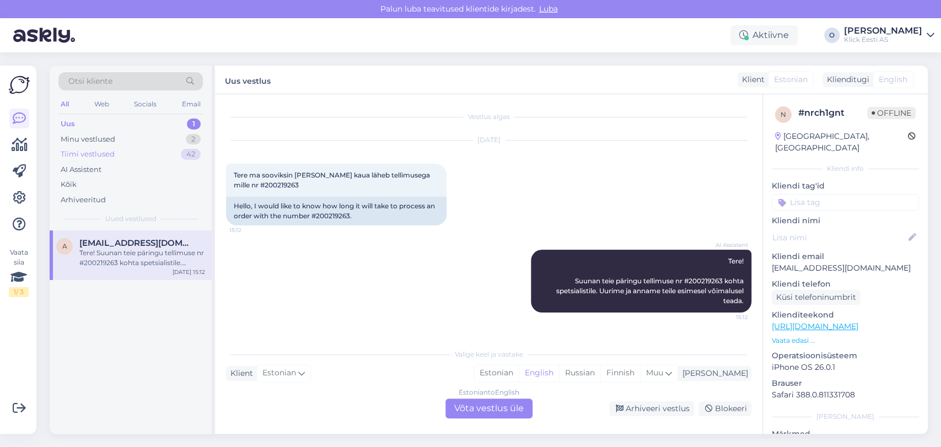
click at [163, 160] on div "Tiimi vestlused 42" at bounding box center [130, 154] width 144 height 15
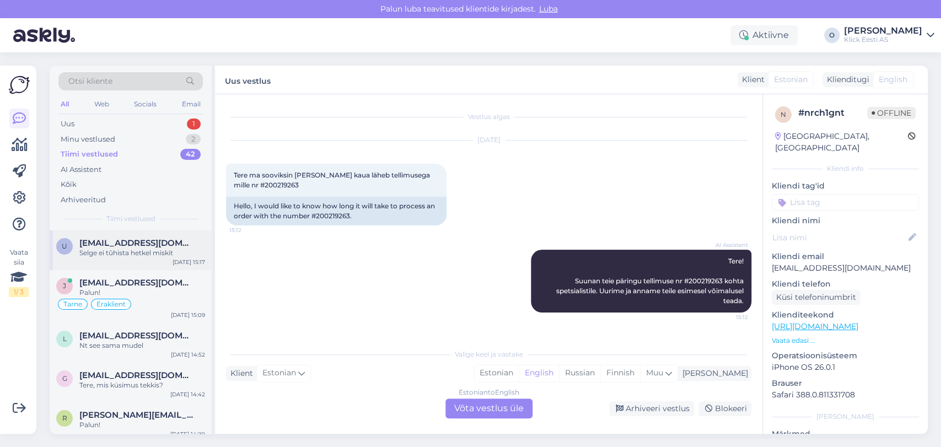
click at [141, 237] on div "U [EMAIL_ADDRESS][DOMAIN_NAME] Selge ei tûhista hetkel miskit [DATE] 15:17" at bounding box center [131, 250] width 162 height 40
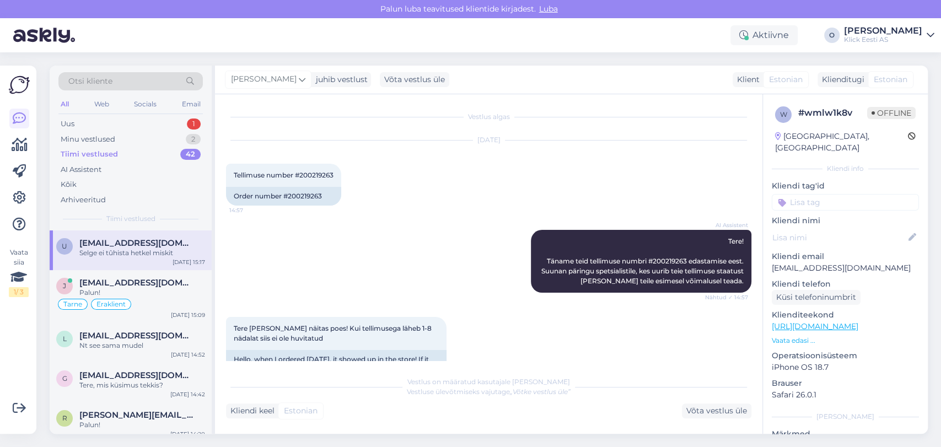
scroll to position [658, 0]
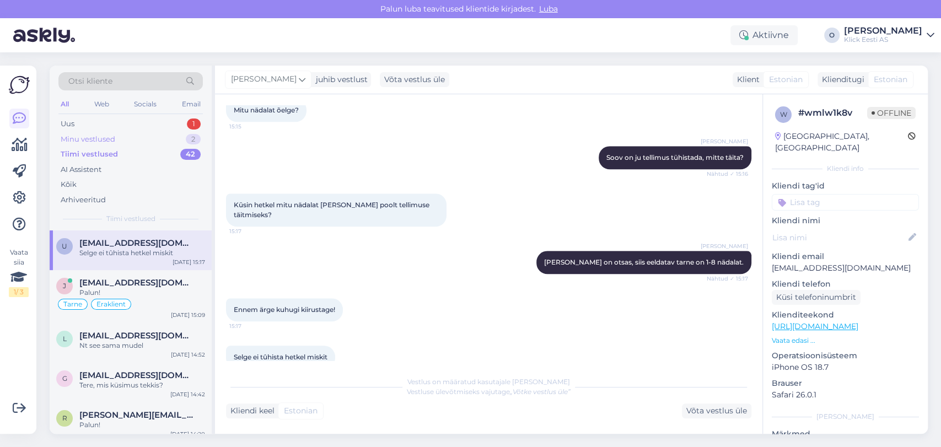
click at [124, 133] on div "Minu vestlused 2" at bounding box center [130, 139] width 144 height 15
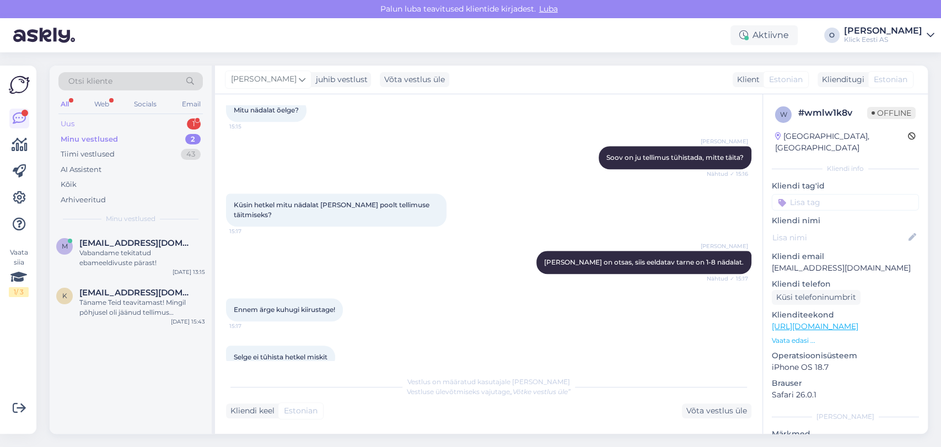
click at [100, 130] on div "Uus 1" at bounding box center [130, 123] width 144 height 15
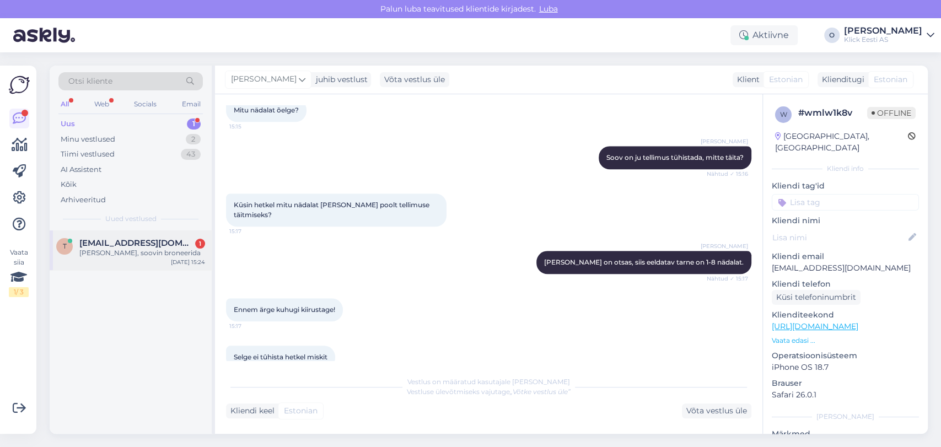
click at [99, 235] on div "t [EMAIL_ADDRESS][DOMAIN_NAME] 1 Jah, soovin broneerida [DATE] 15:24" at bounding box center [131, 250] width 162 height 40
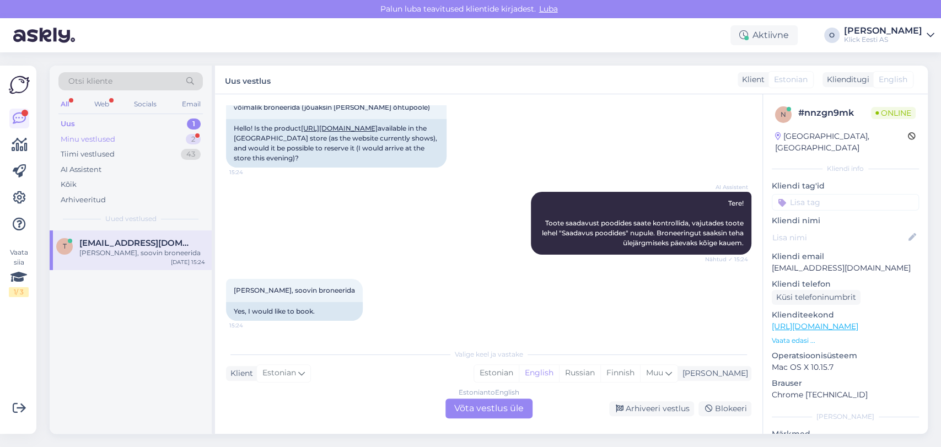
click at [136, 140] on div "Minu vestlused 2" at bounding box center [130, 139] width 144 height 15
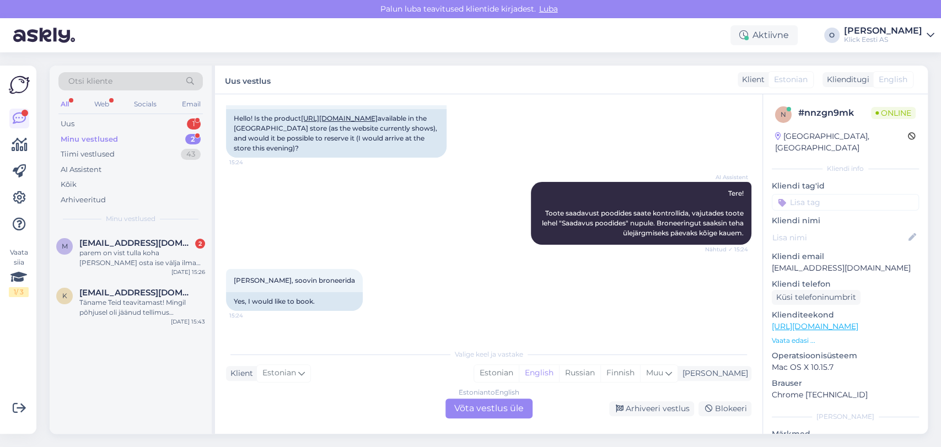
scroll to position [164, 0]
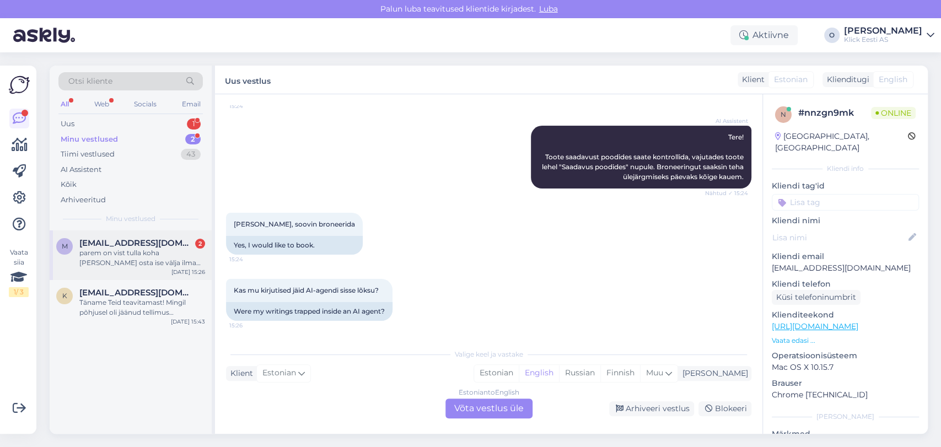
click at [153, 248] on div "parem on vist tulla koha [PERSON_NAME] osta ise välja ilma järelmaksuta , ei ma…" at bounding box center [142, 258] width 126 height 20
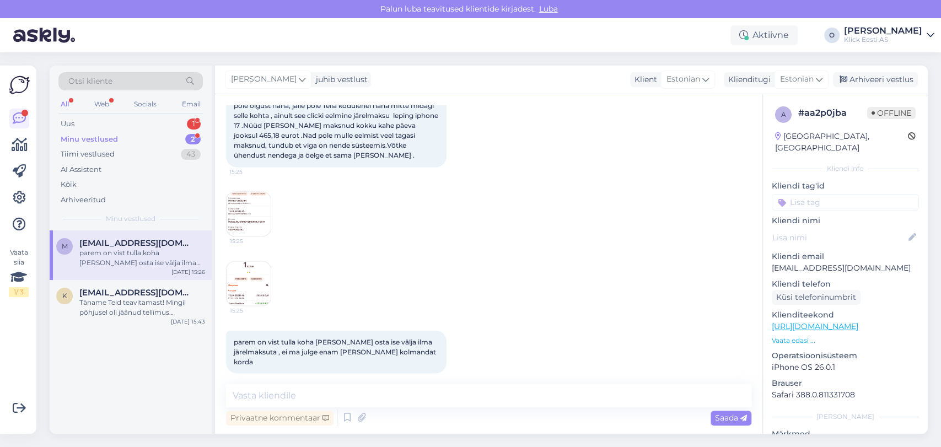
click at [246, 210] on img at bounding box center [249, 214] width 44 height 44
click at [245, 277] on img at bounding box center [249, 283] width 44 height 44
click at [290, 411] on div "Privaatne kommentaar" at bounding box center [280, 418] width 108 height 15
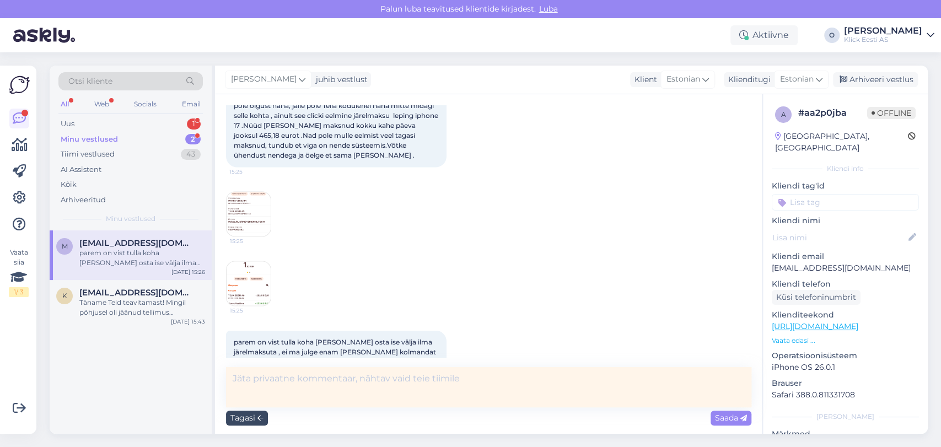
click at [247, 420] on div "Tagasi" at bounding box center [247, 418] width 42 height 15
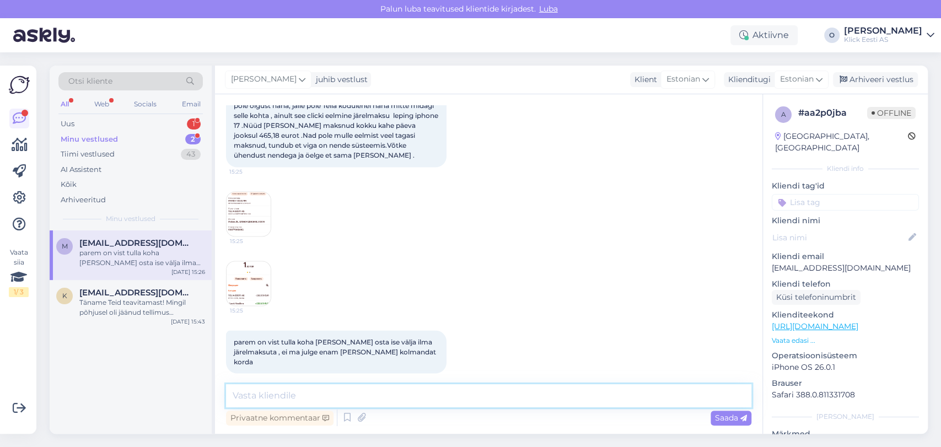
click at [263, 405] on textarea at bounding box center [488, 395] width 525 height 23
type textarea "Tänan teada andmast, [PERSON_NAME]!"
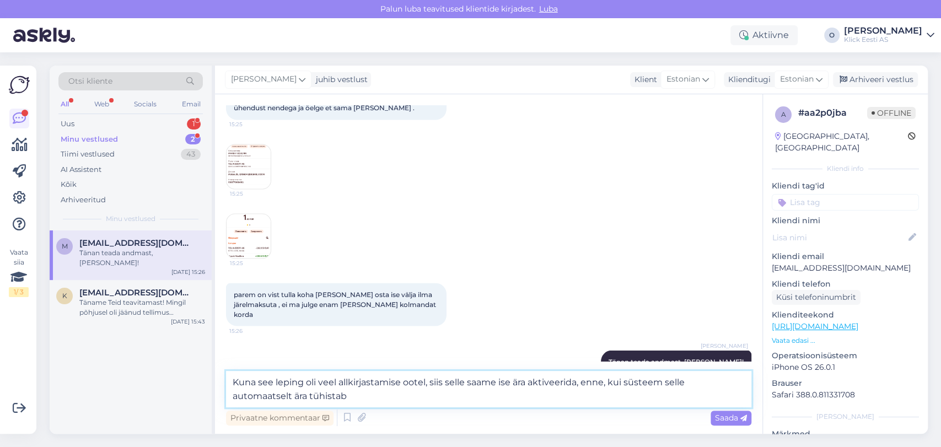
type textarea "Kuna see leping oli veel allkirjastamise ootel, siis selle saame ise ära aktive…"
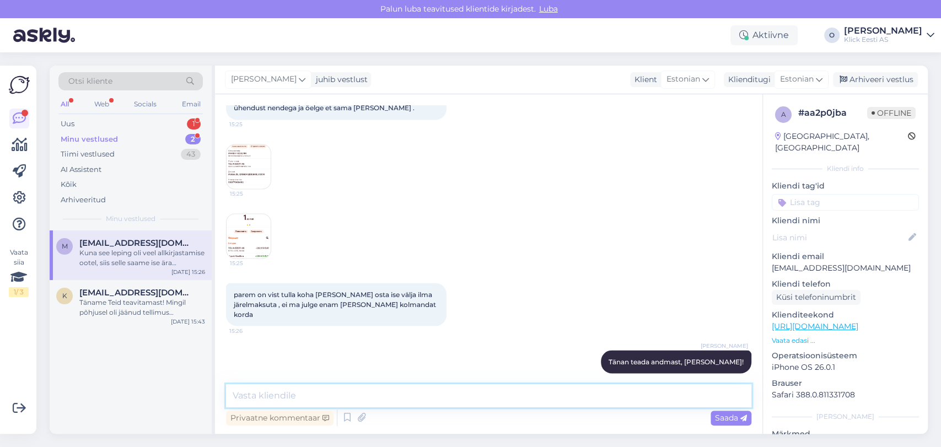
scroll to position [1422, 0]
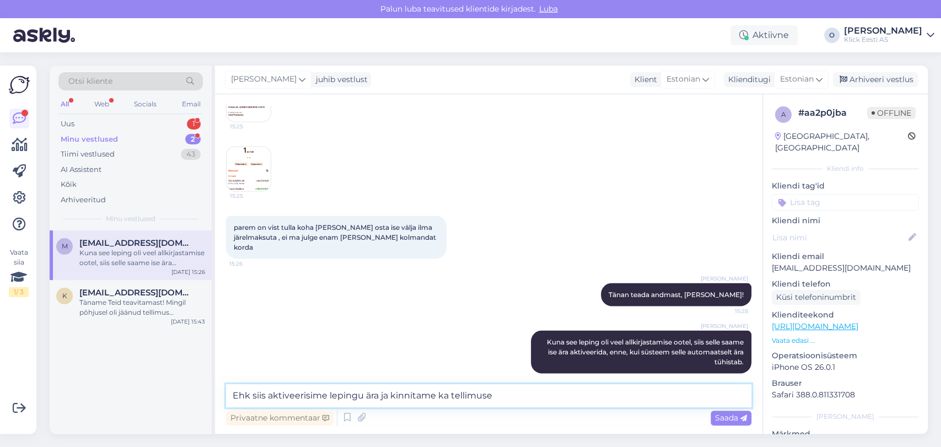
type textarea "Ehk siis aktiveerisime lepingu ära ja kinnitame ka tellimuse."
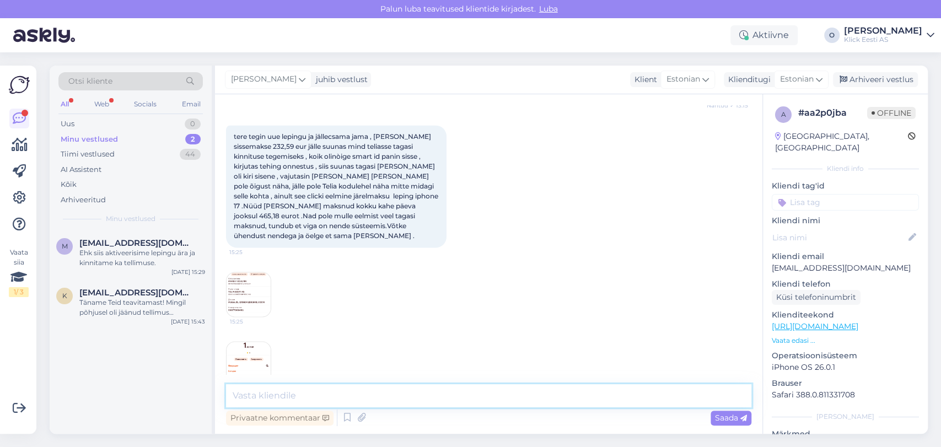
scroll to position [1247, 0]
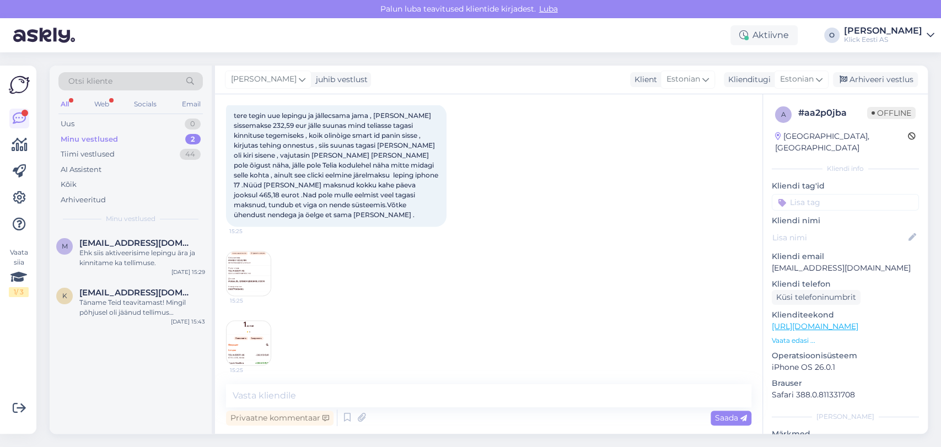
click at [252, 266] on img at bounding box center [249, 273] width 44 height 44
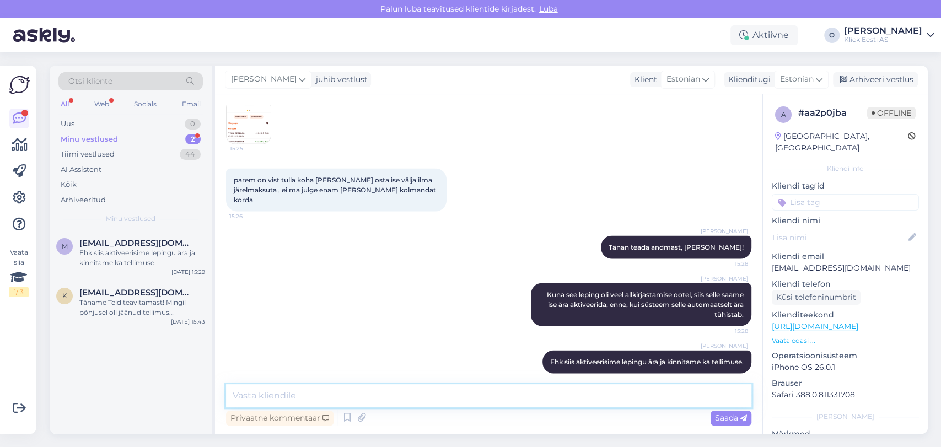
click at [454, 396] on textarea at bounding box center [488, 395] width 525 height 23
type textarea "Edastasin Teie selgituse ka Teliale, et nad ikkagi kontrolliks üle, miks sellin…"
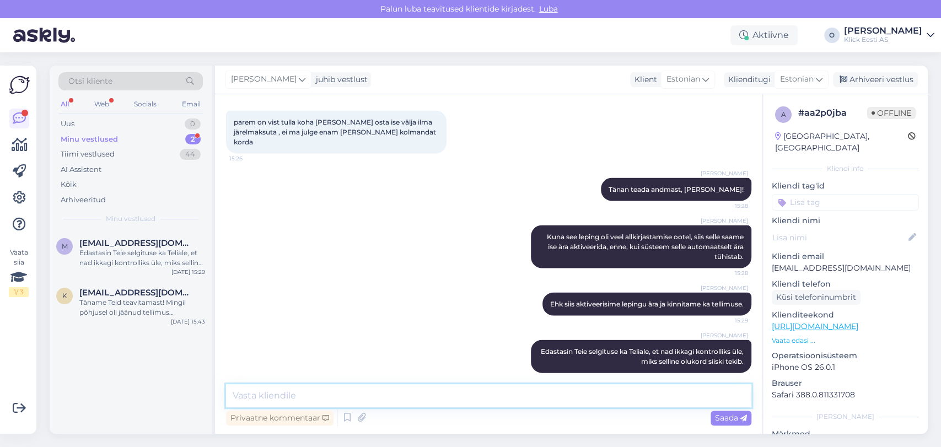
type textarea "K"
type textarea "H"
type textarea "E"
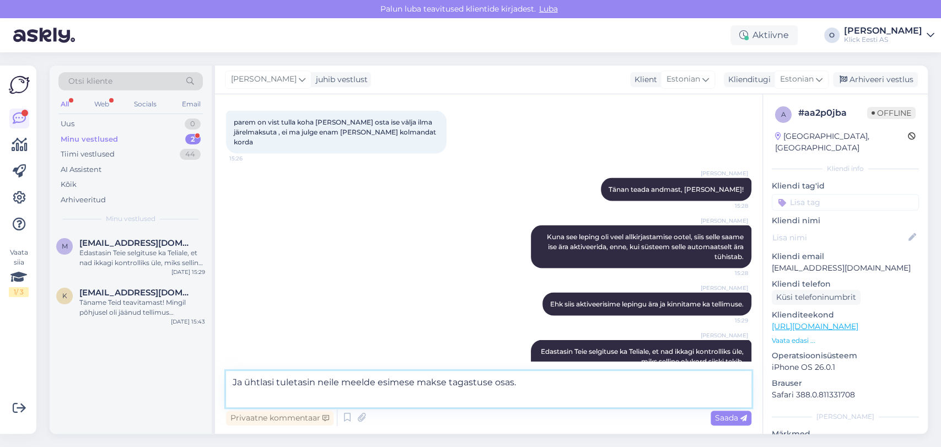
type textarea "Ja ühtlasi tuletasin neile meelde esimese makse tagastuse osas."
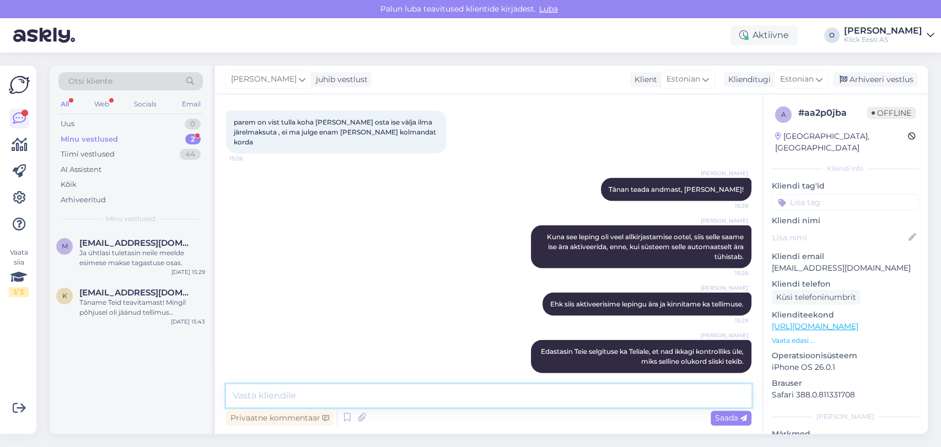
scroll to position [1584, 0]
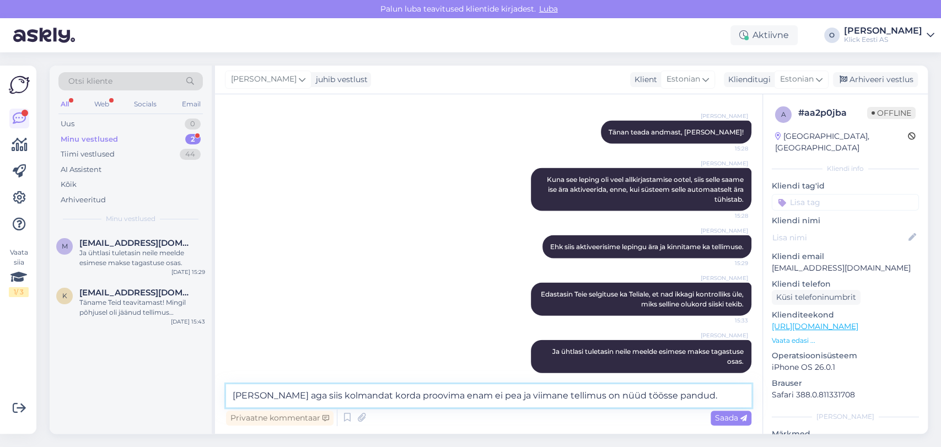
type textarea "[PERSON_NAME] aga siis kolmandat korda proovima enam ei pea ja viimane tellimus…"
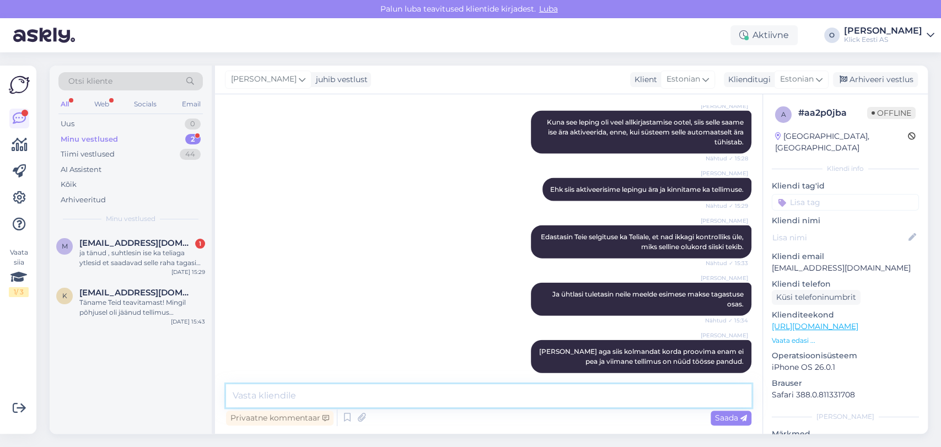
scroll to position [1708, 0]
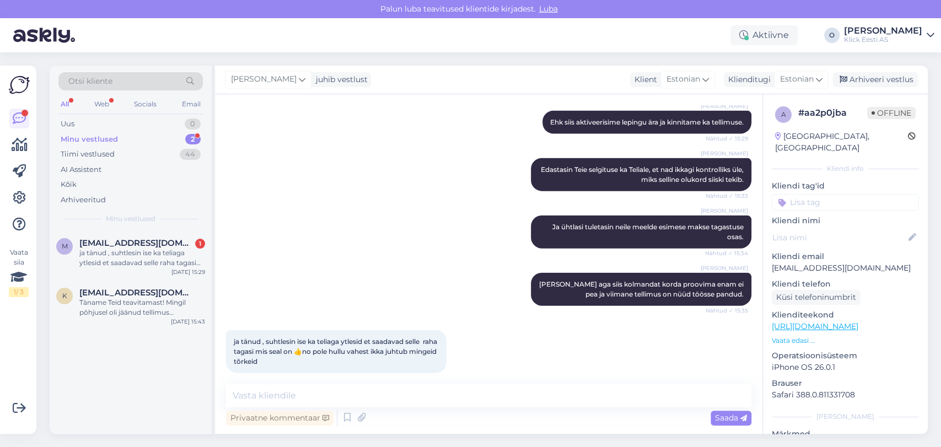
click at [318, 341] on span "ja tänud , suhtlesin ise ka teliaga ytlesid et saadavad selle raha tagasi mis s…" at bounding box center [336, 351] width 205 height 28
click at [276, 394] on textarea at bounding box center [488, 395] width 525 height 23
paste textarea "[PERSON_NAME] info raamatupidamiselt, et kliendile läheb tagasimakse alles homm…"
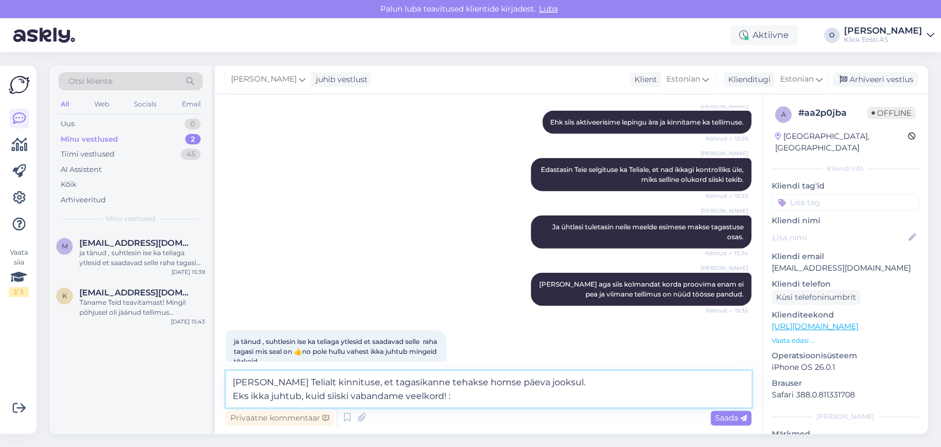
type textarea "[PERSON_NAME] Telialt kinnituse, et tagasikanne tehakse homse päeva jooksul. Ek…"
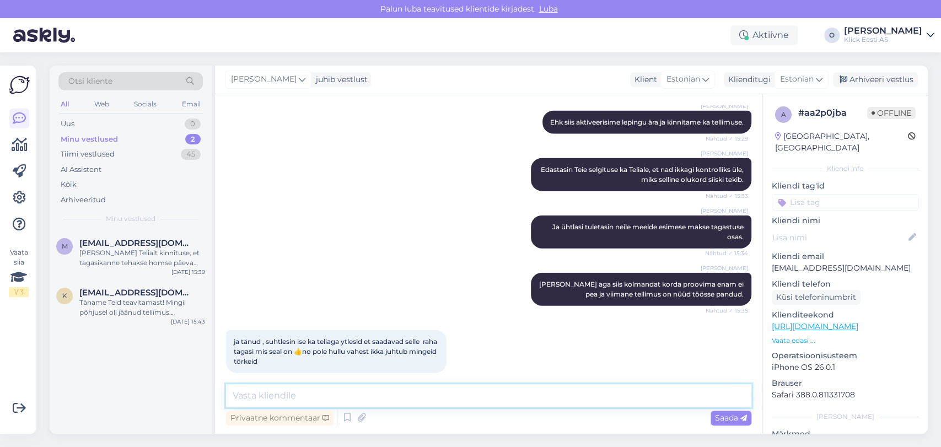
scroll to position [1776, 0]
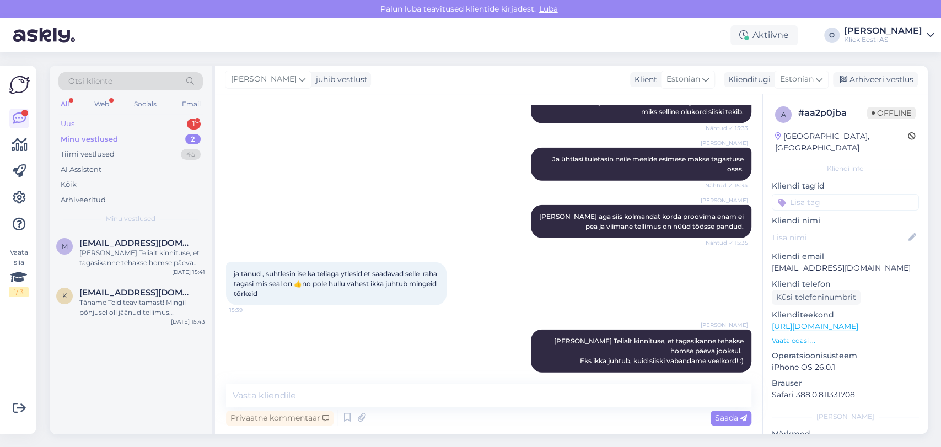
click at [167, 122] on div "Uus 1" at bounding box center [130, 123] width 144 height 15
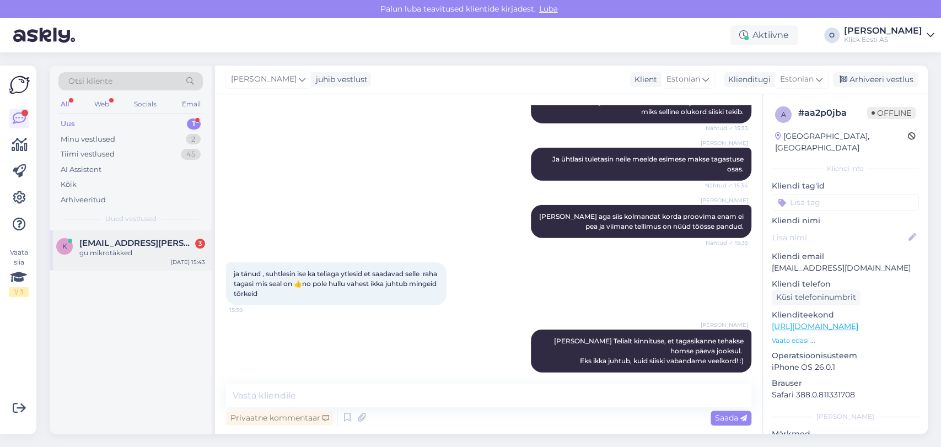
click at [125, 245] on span "[EMAIL_ADDRESS][PERSON_NAME][DOMAIN_NAME]" at bounding box center [136, 243] width 115 height 10
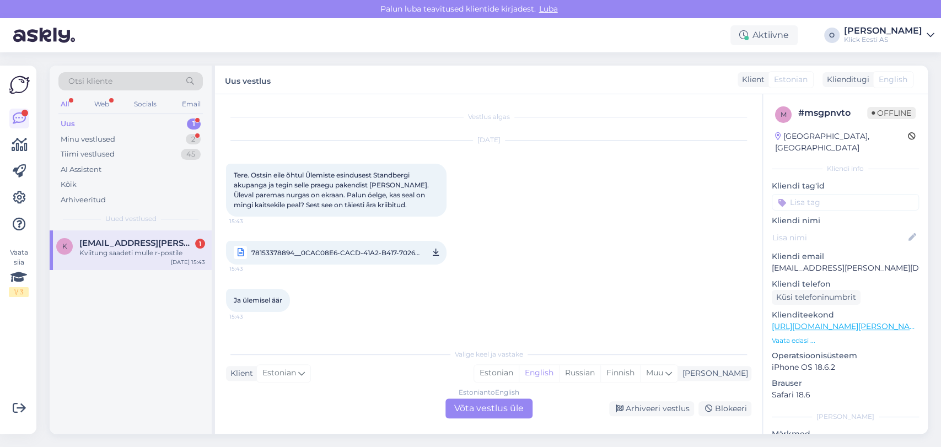
scroll to position [133, 0]
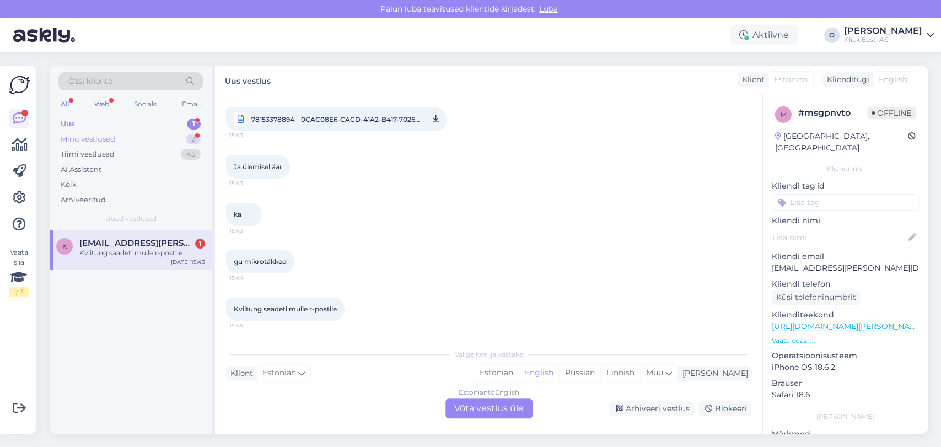
click at [140, 140] on div "Minu vestlused 2" at bounding box center [130, 139] width 144 height 15
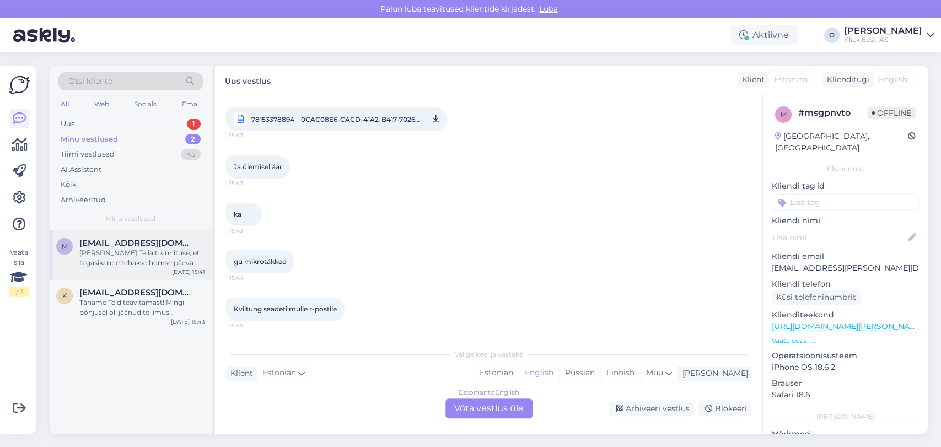
click at [95, 250] on div "[PERSON_NAME] Telialt kinnituse, et tagasikanne tehakse homse päeva jooksul. Ek…" at bounding box center [142, 258] width 126 height 20
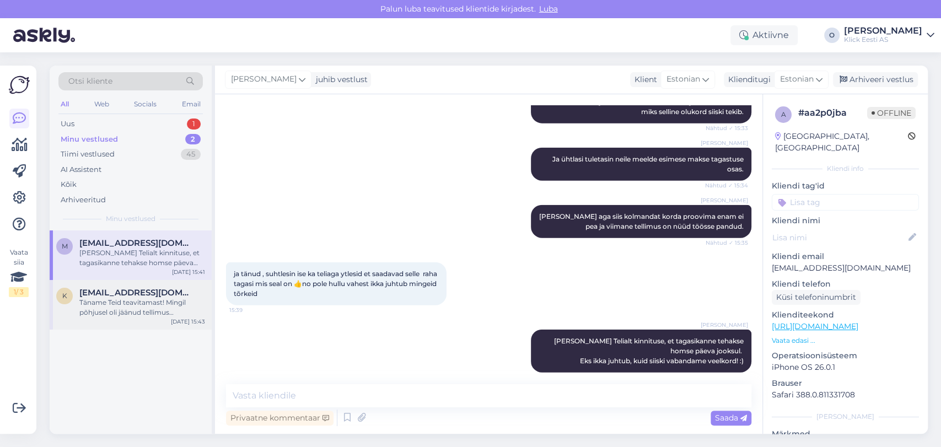
click at [107, 303] on div "Täname Teid teavitamast! Mingil põhjusel oli jäänud tellimus kinnitamata. Kinni…" at bounding box center [142, 308] width 126 height 20
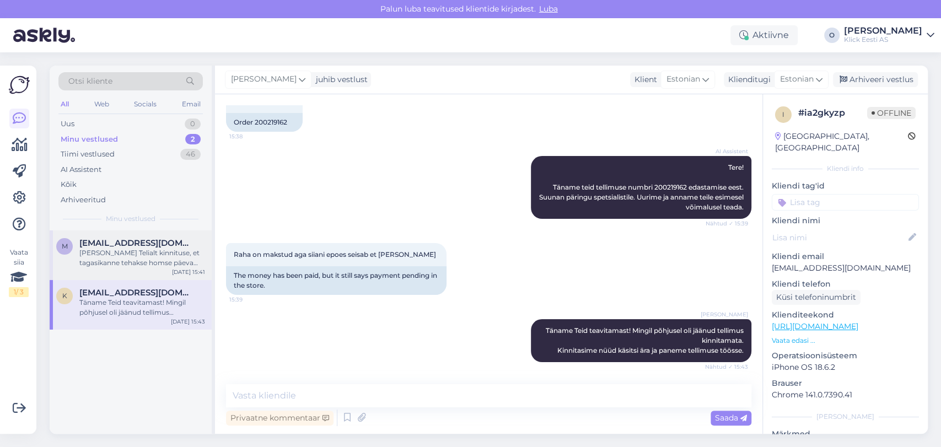
click at [151, 249] on div "[PERSON_NAME] Telialt kinnituse, et tagasikanne tehakse homse päeva jooksul. Ek…" at bounding box center [142, 258] width 126 height 20
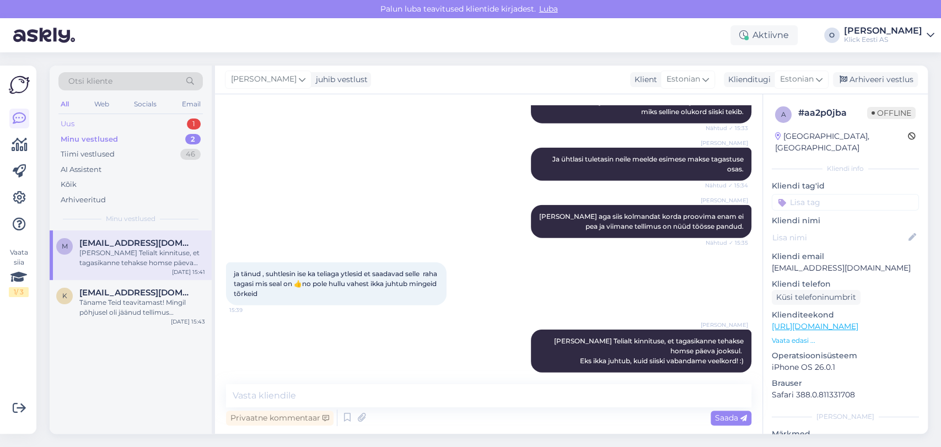
click at [174, 119] on div "Uus 1" at bounding box center [130, 123] width 144 height 15
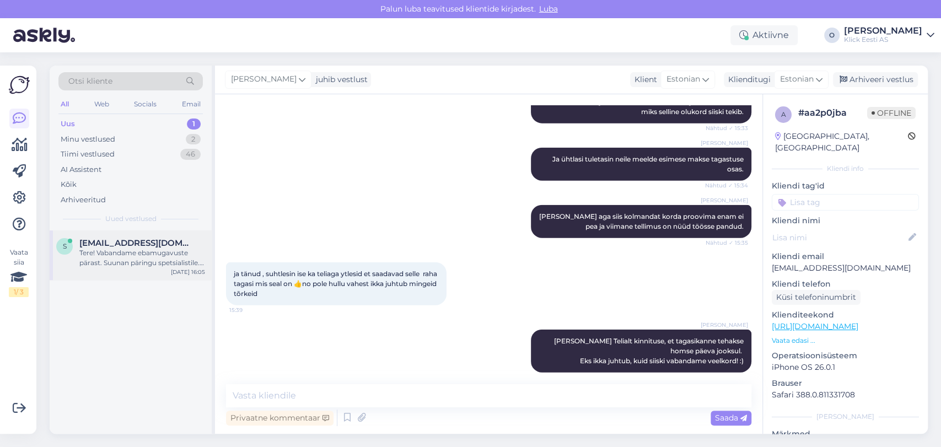
click at [141, 233] on div "s [EMAIL_ADDRESS][DOMAIN_NAME] Tere! Vabandame ebamugavuste pärast. Suunan päri…" at bounding box center [131, 255] width 162 height 50
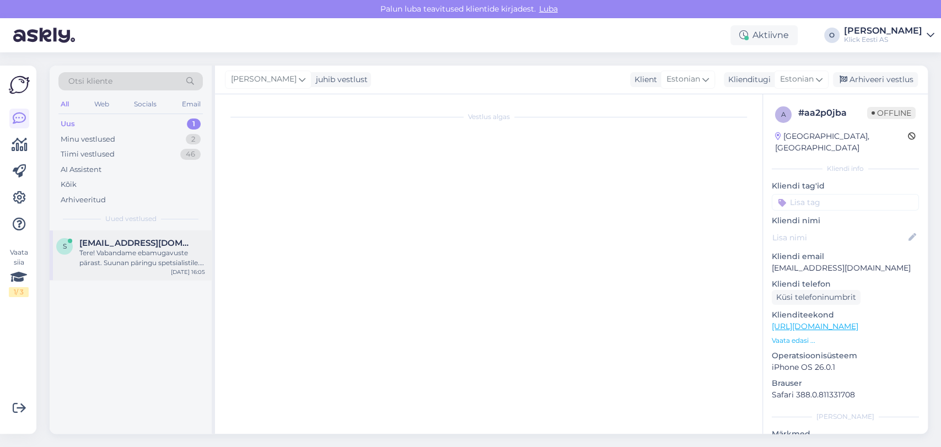
scroll to position [0, 0]
